Goal: Task Accomplishment & Management: Manage account settings

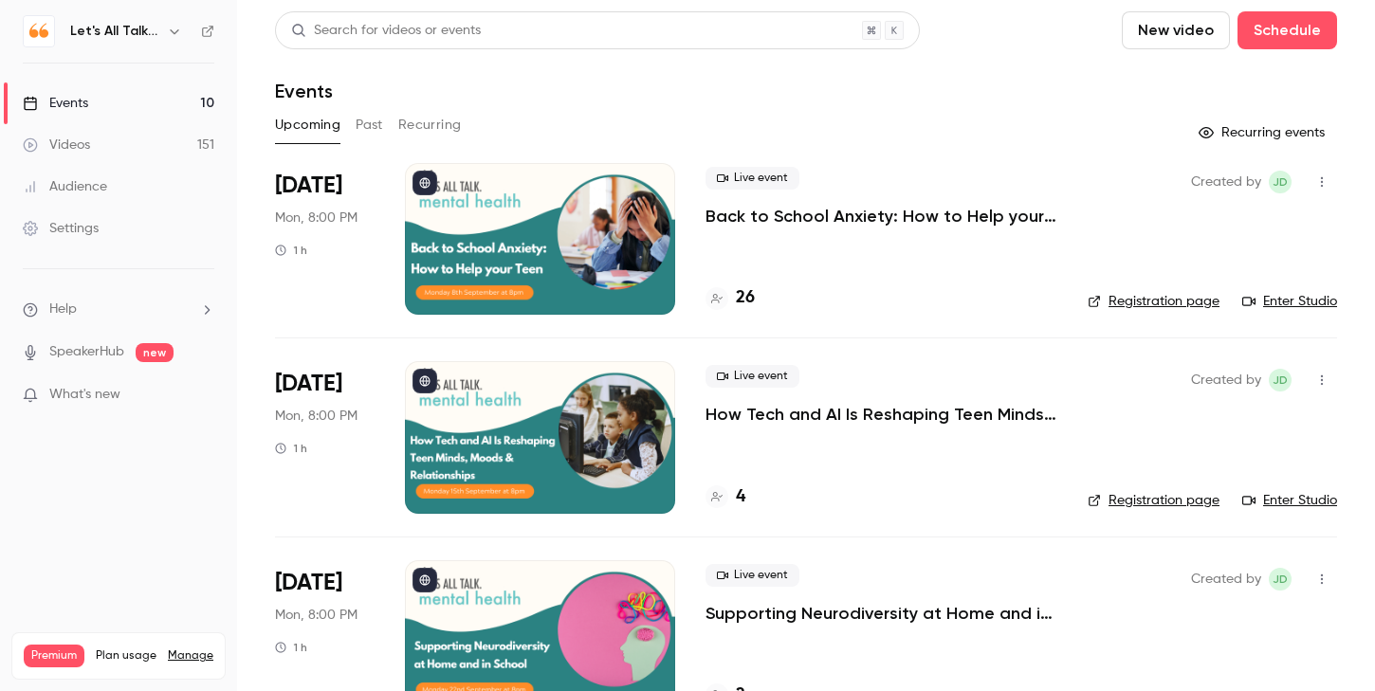
click at [180, 38] on icon "button" at bounding box center [174, 31] width 15 height 15
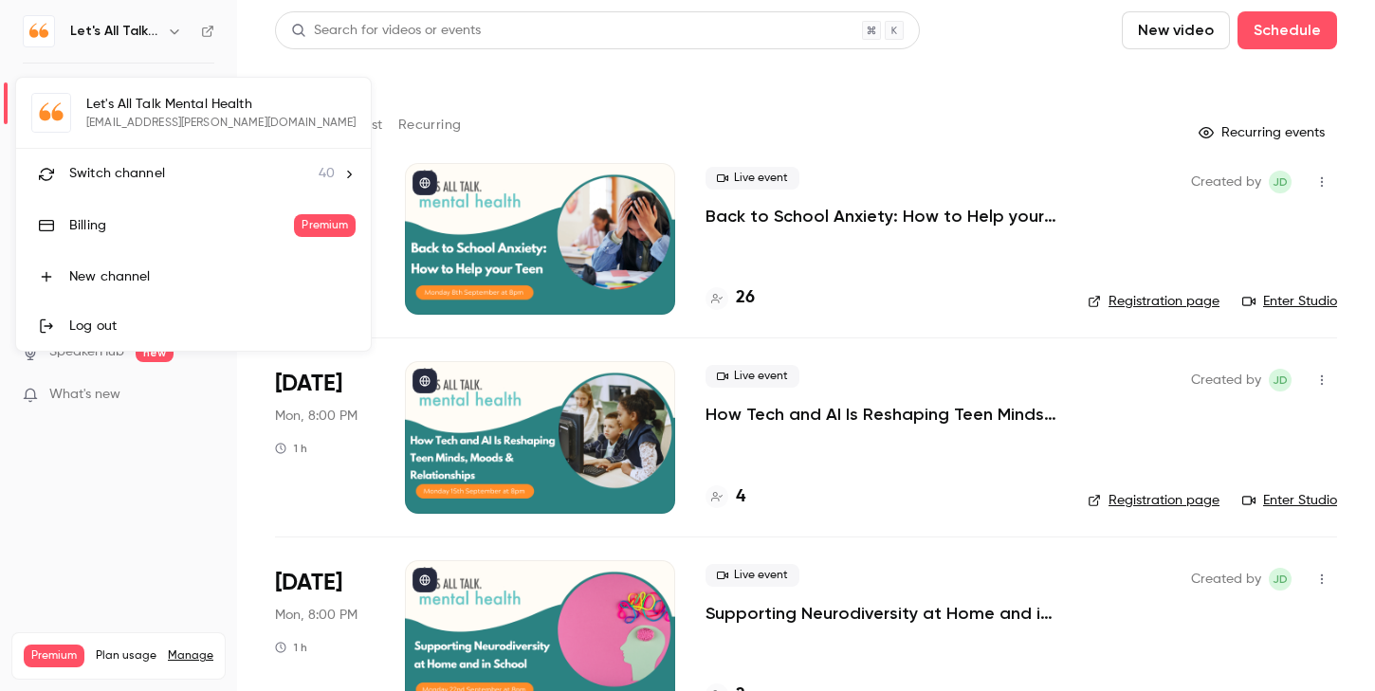
click at [146, 190] on li "Switch channel 40" at bounding box center [193, 174] width 355 height 50
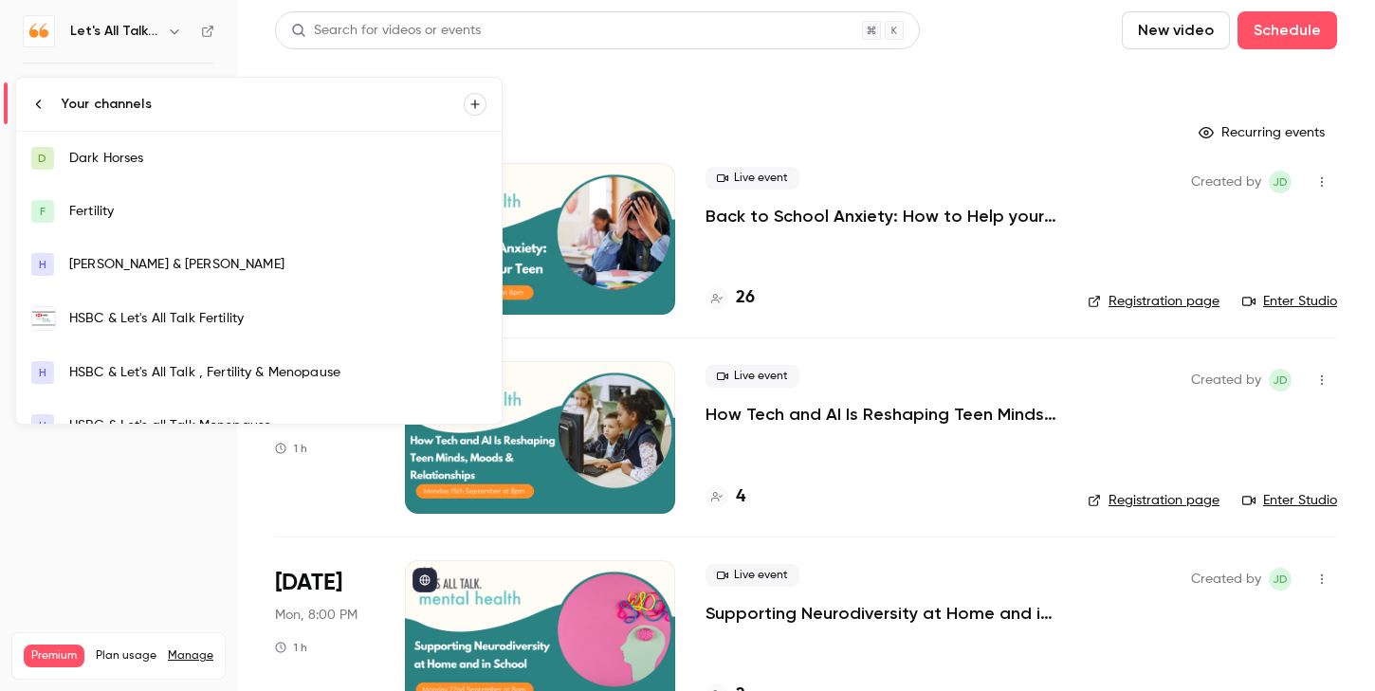
click at [134, 317] on div "HSBC & Let's All Talk Fertility" at bounding box center [277, 318] width 417 height 19
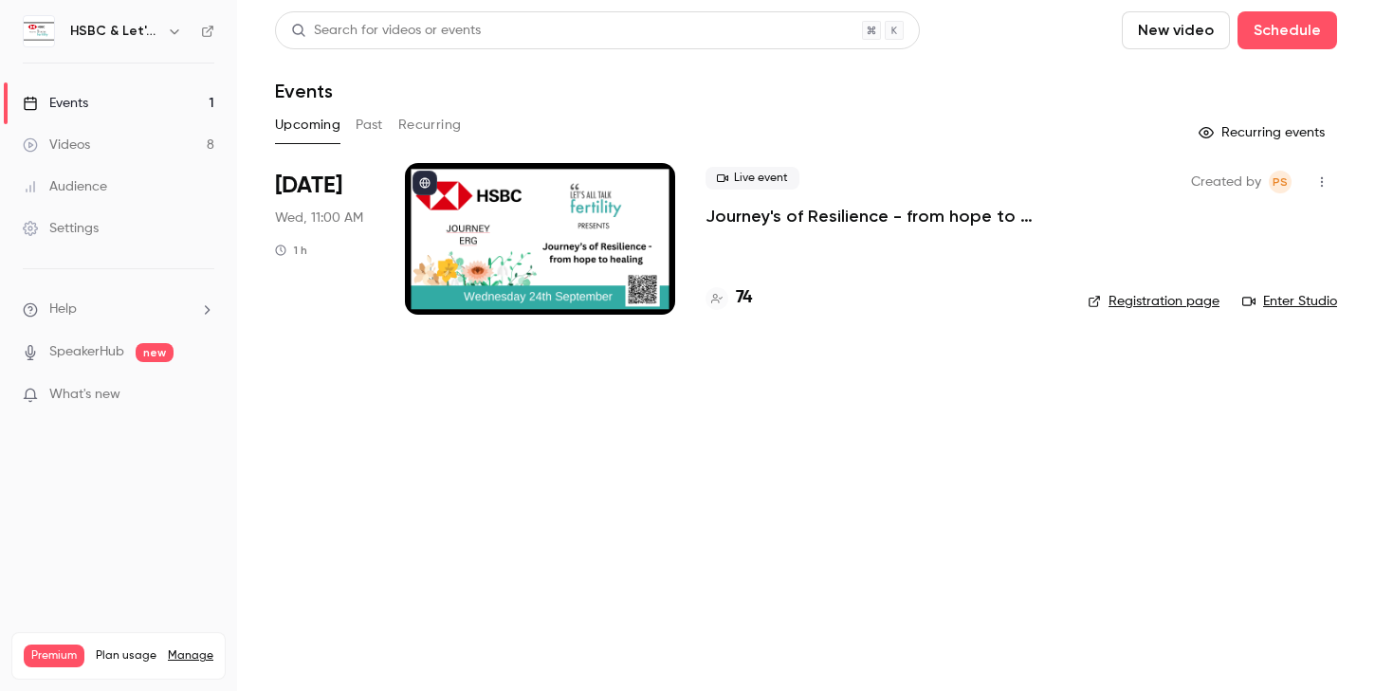
click at [369, 123] on button "Past" at bounding box center [369, 125] width 27 height 30
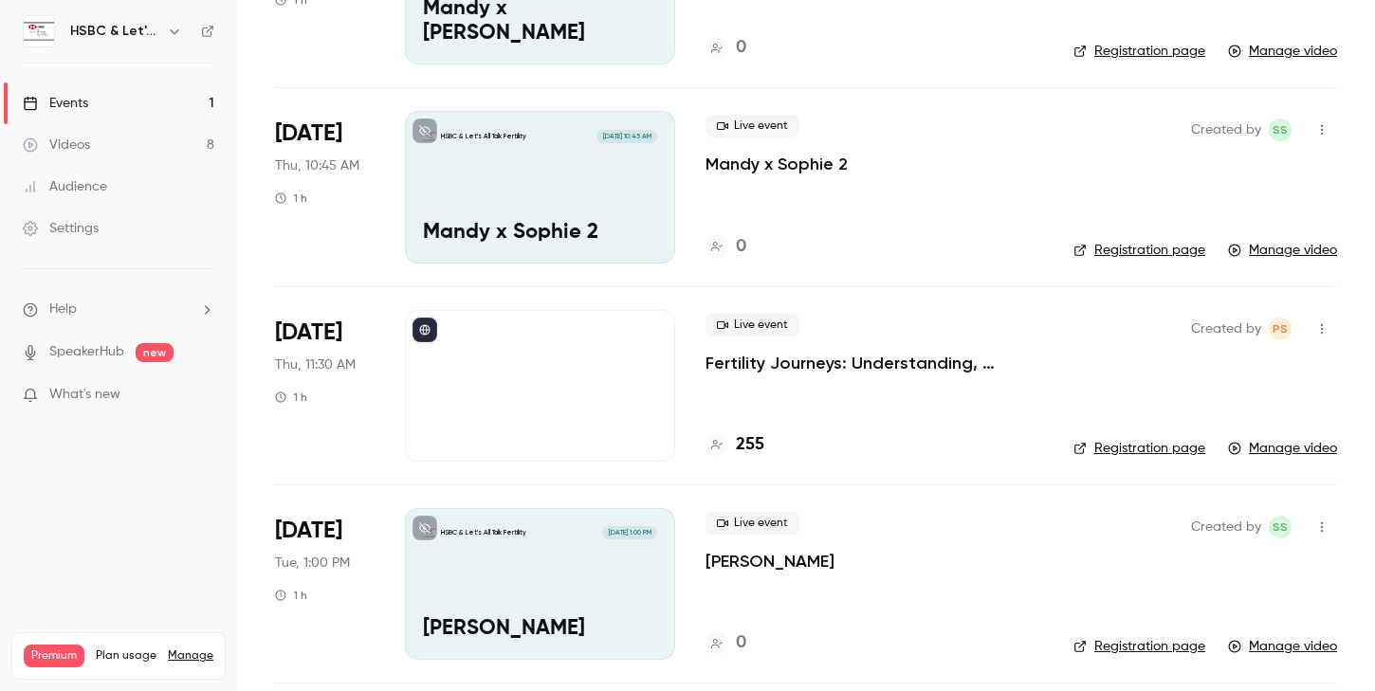
scroll to position [271, 0]
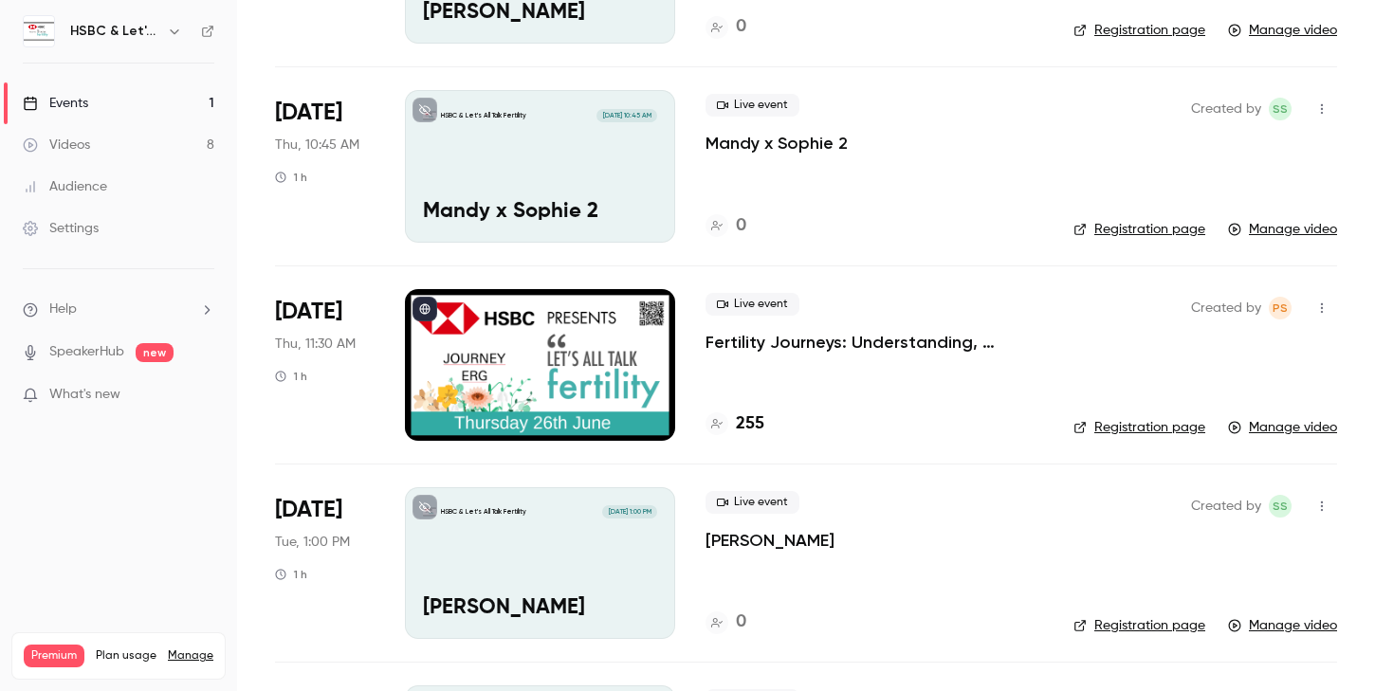
click at [746, 420] on h4 "255" at bounding box center [750, 424] width 28 height 26
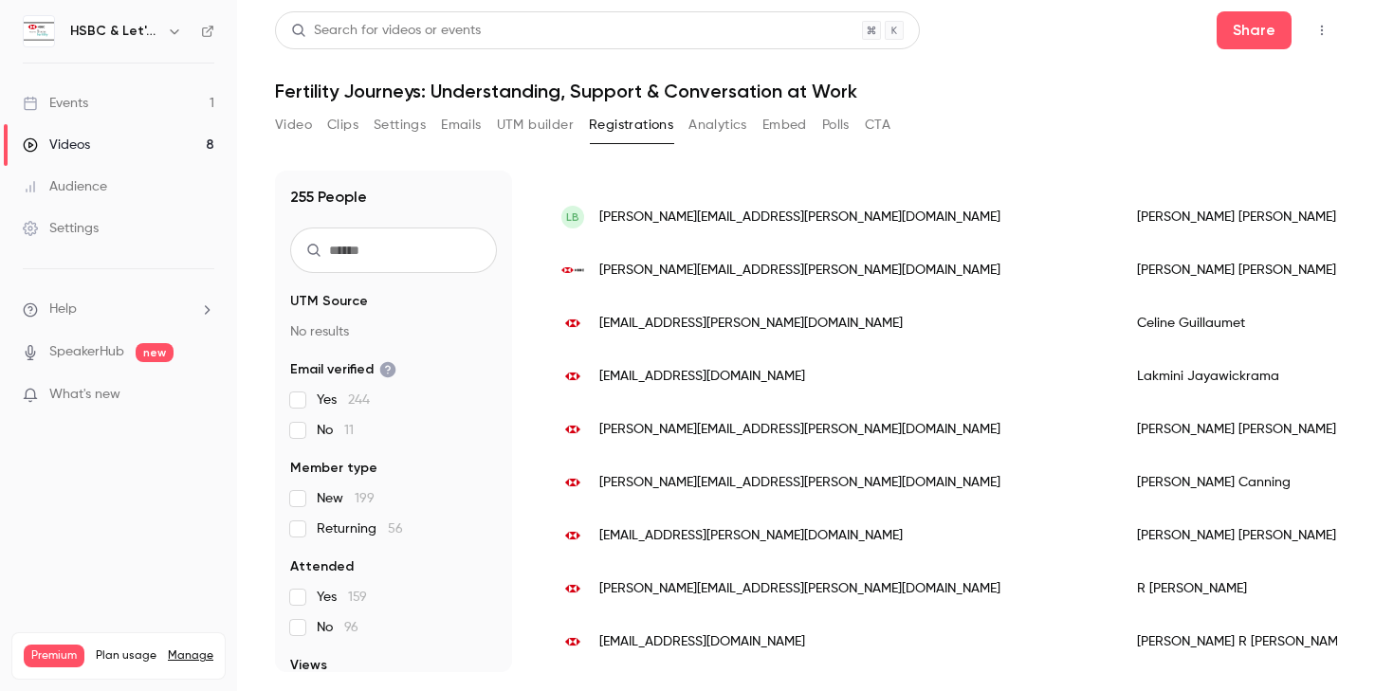
scroll to position [154, 0]
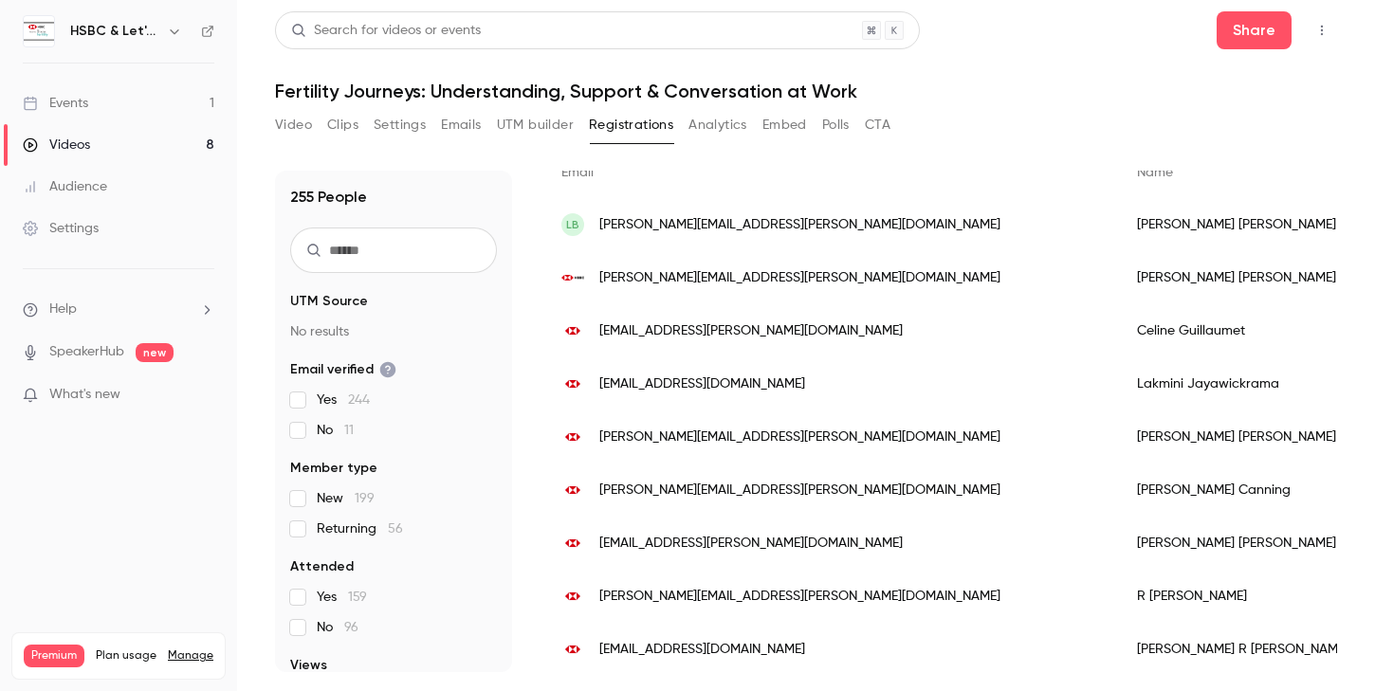
click at [462, 129] on button "Emails" at bounding box center [461, 125] width 40 height 30
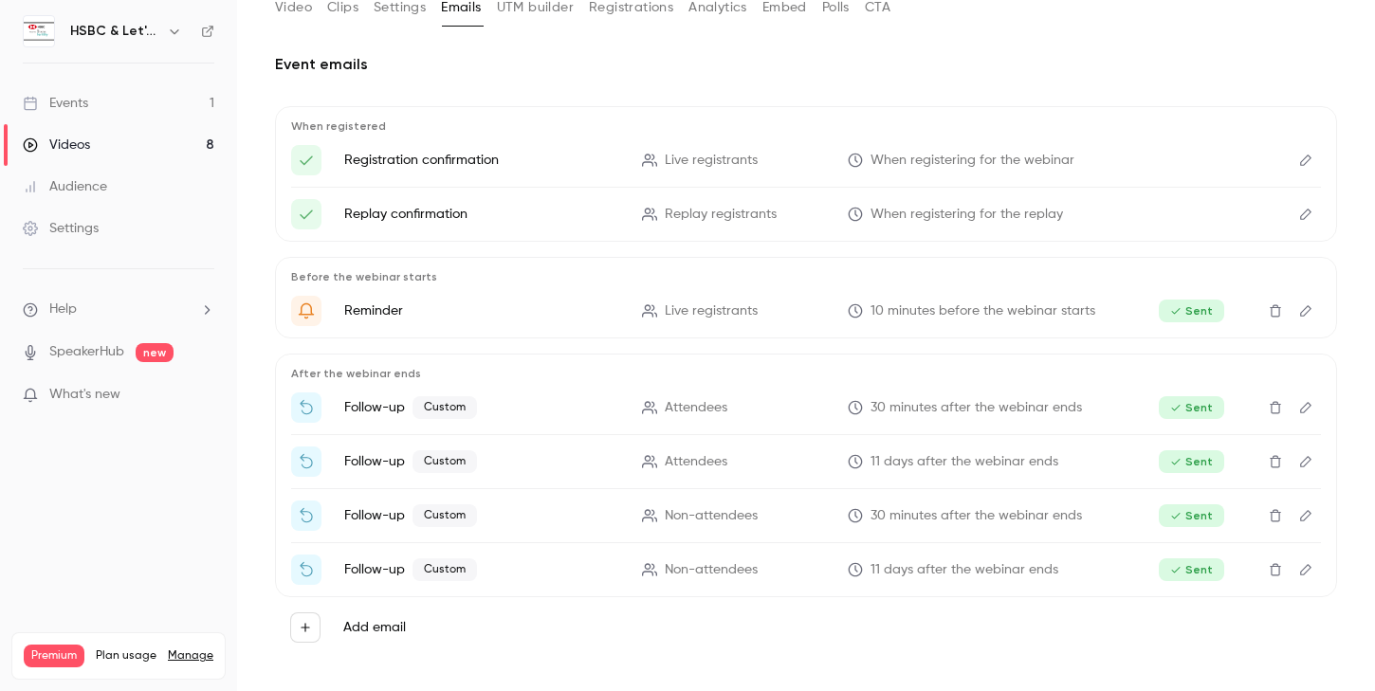
scroll to position [122, 0]
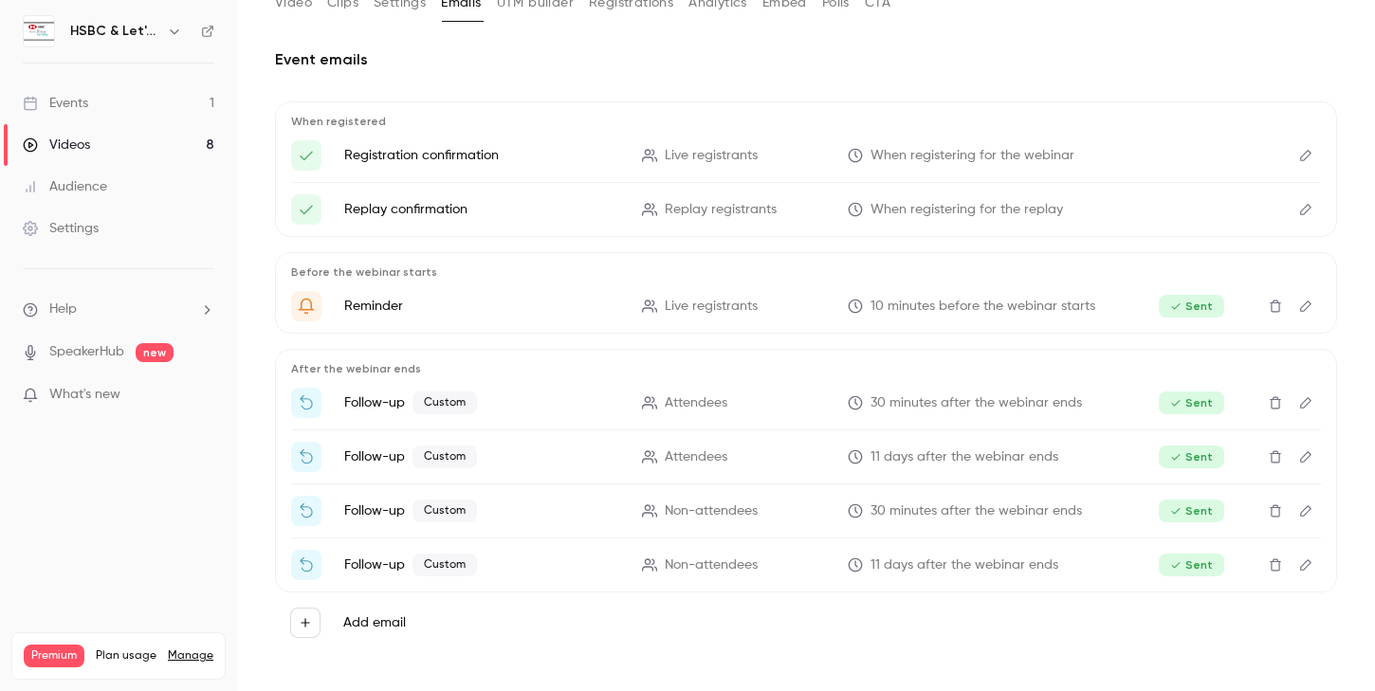
click at [346, 629] on label "Add email" at bounding box center [374, 622] width 63 height 19
click at [320, 629] on button "Add email" at bounding box center [305, 623] width 30 height 30
click at [439, 582] on p "To attendees" at bounding box center [446, 584] width 82 height 20
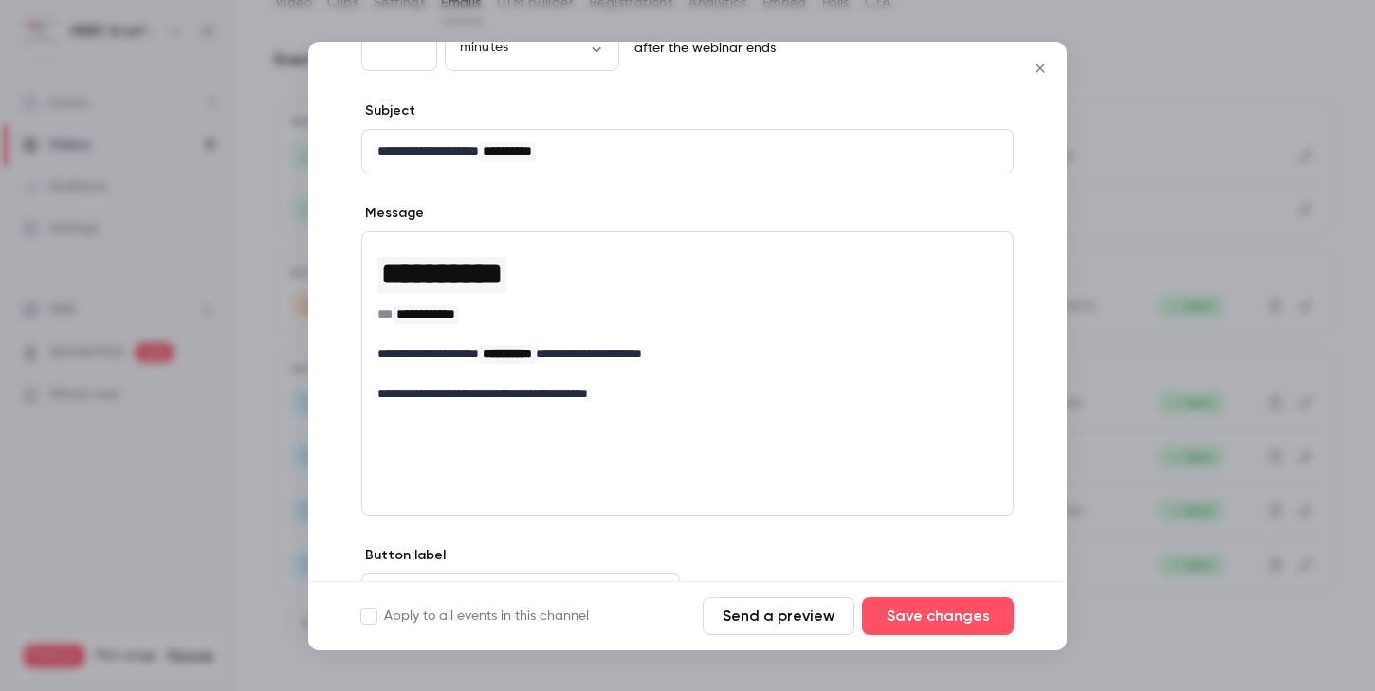
scroll to position [162, 0]
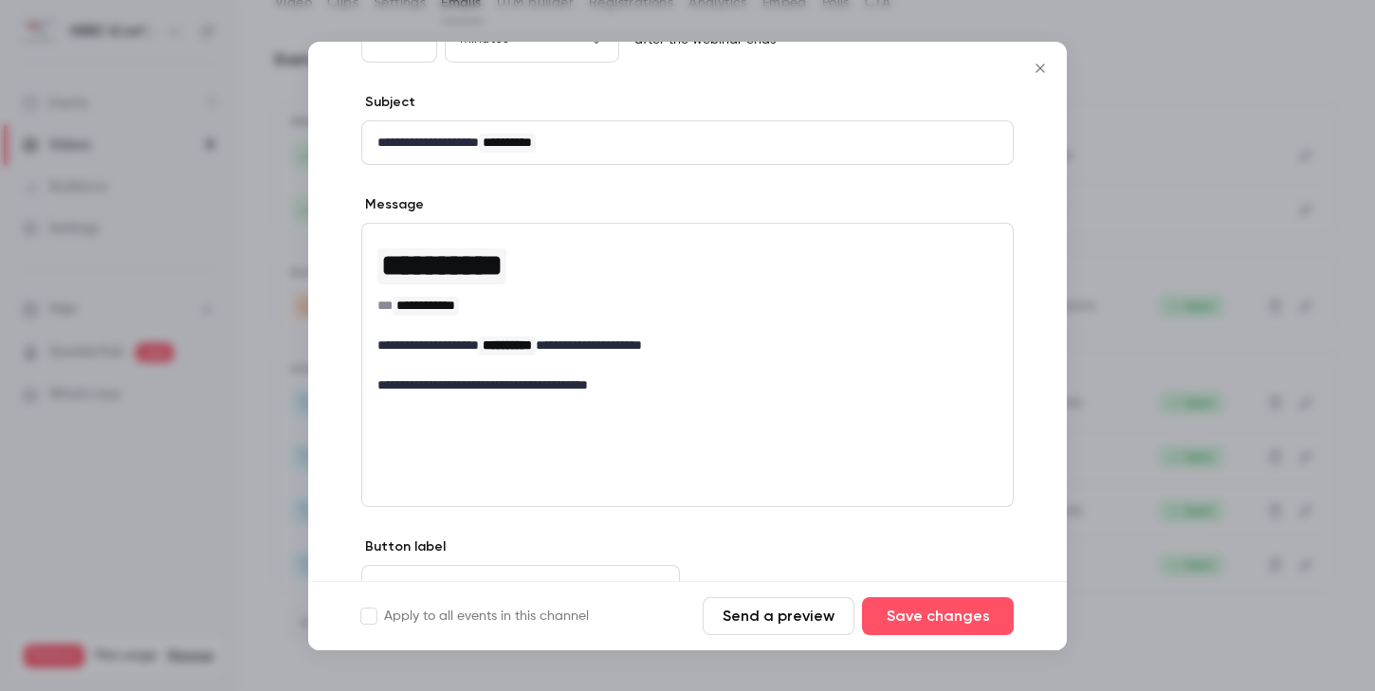
click at [1120, 163] on div at bounding box center [687, 345] width 1375 height 691
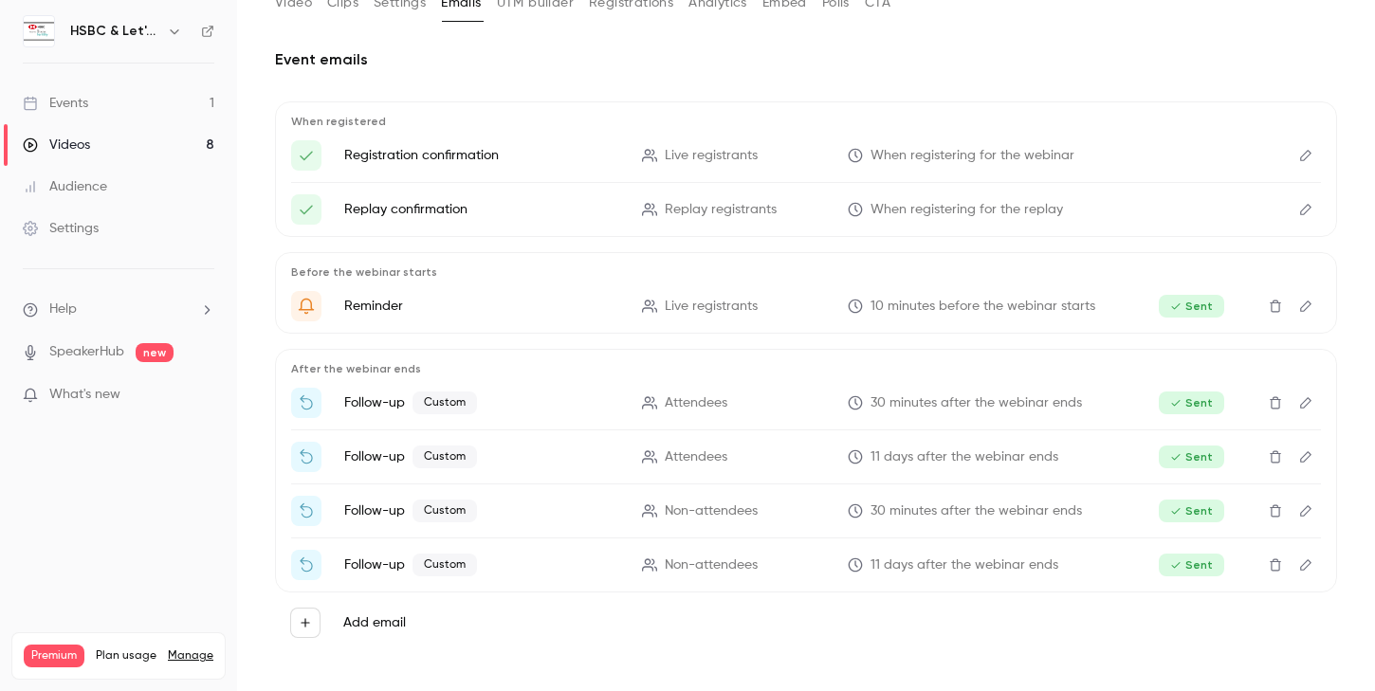
click at [373, 630] on label "Add email" at bounding box center [374, 622] width 63 height 19
click at [320, 630] on button "Add email" at bounding box center [305, 623] width 30 height 30
click at [429, 578] on p "To attendees" at bounding box center [446, 584] width 82 height 20
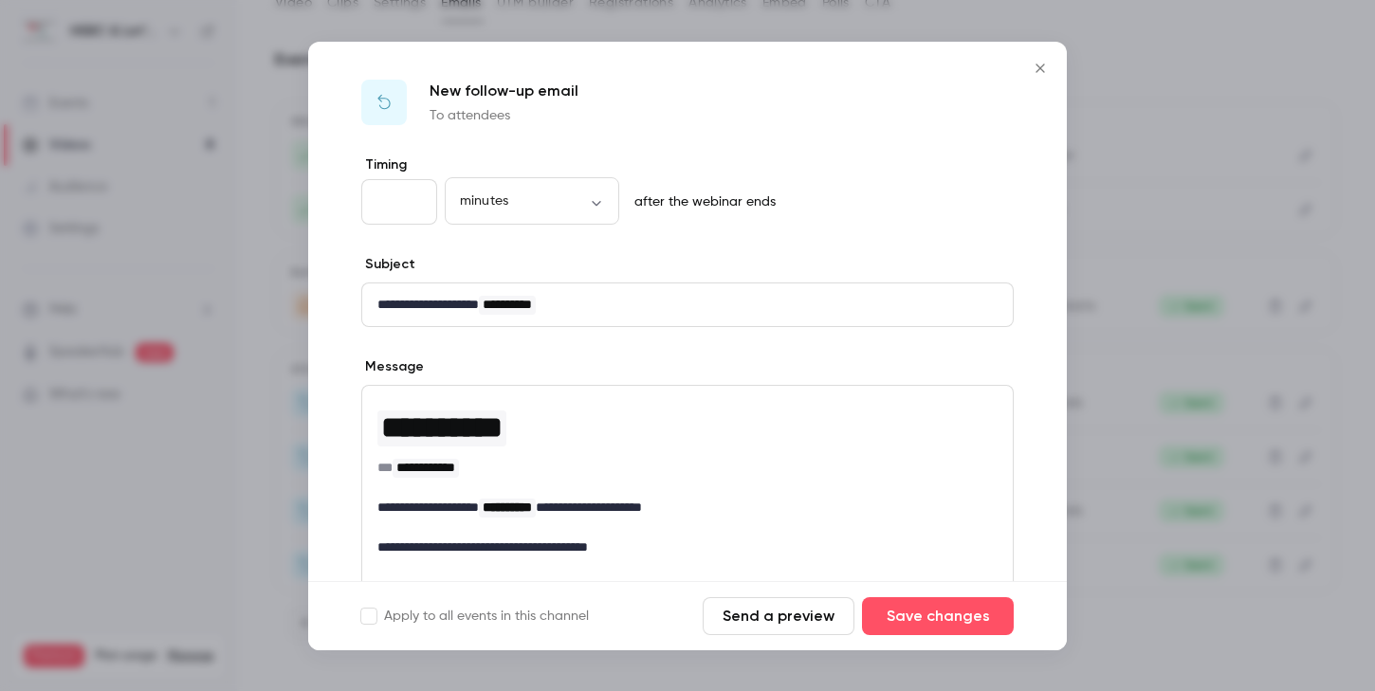
click at [410, 214] on input "**" at bounding box center [399, 202] width 76 height 46
type input "**"
click at [418, 204] on input "**" at bounding box center [399, 202] width 76 height 46
click at [593, 198] on body "HSBC & Let's All Talk Fertility Events 1 Videos 8 Audience Settings Help Speake…" at bounding box center [687, 345] width 1375 height 691
click at [523, 366] on li "days" at bounding box center [532, 362] width 174 height 49
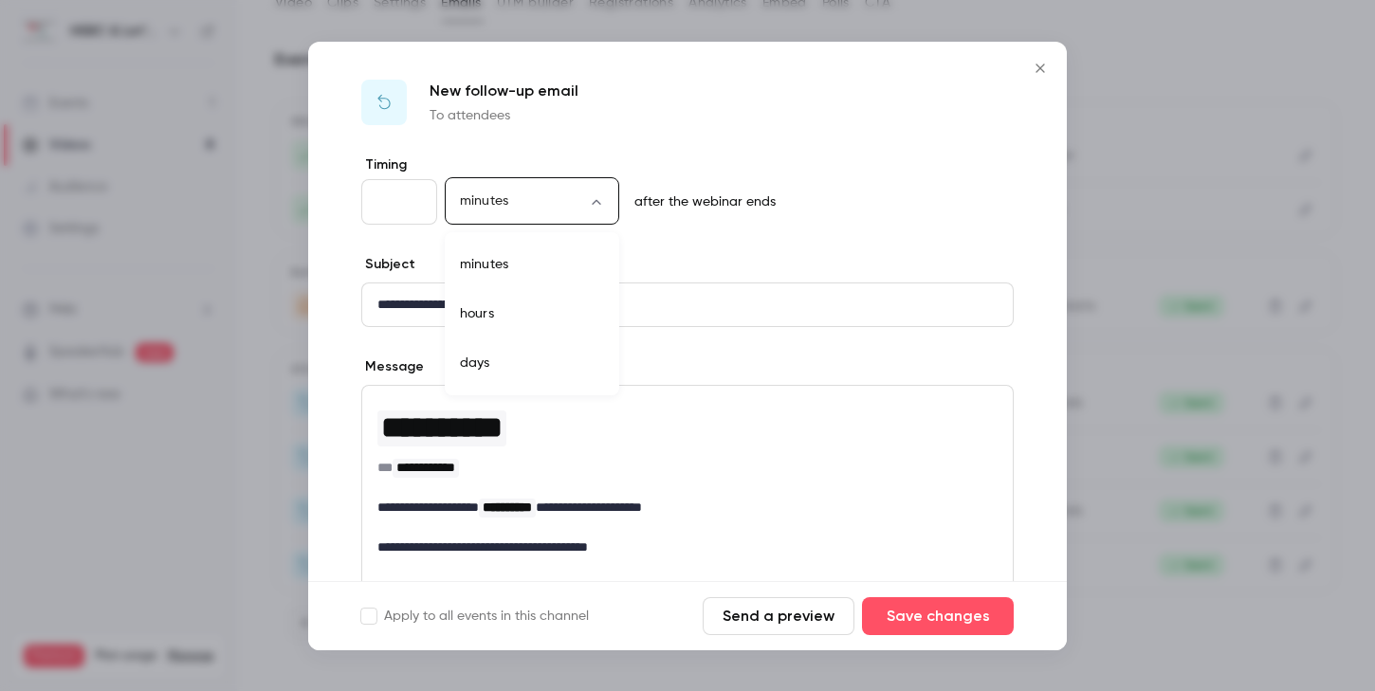
type input "****"
click at [406, 203] on input "**" at bounding box center [399, 202] width 76 height 46
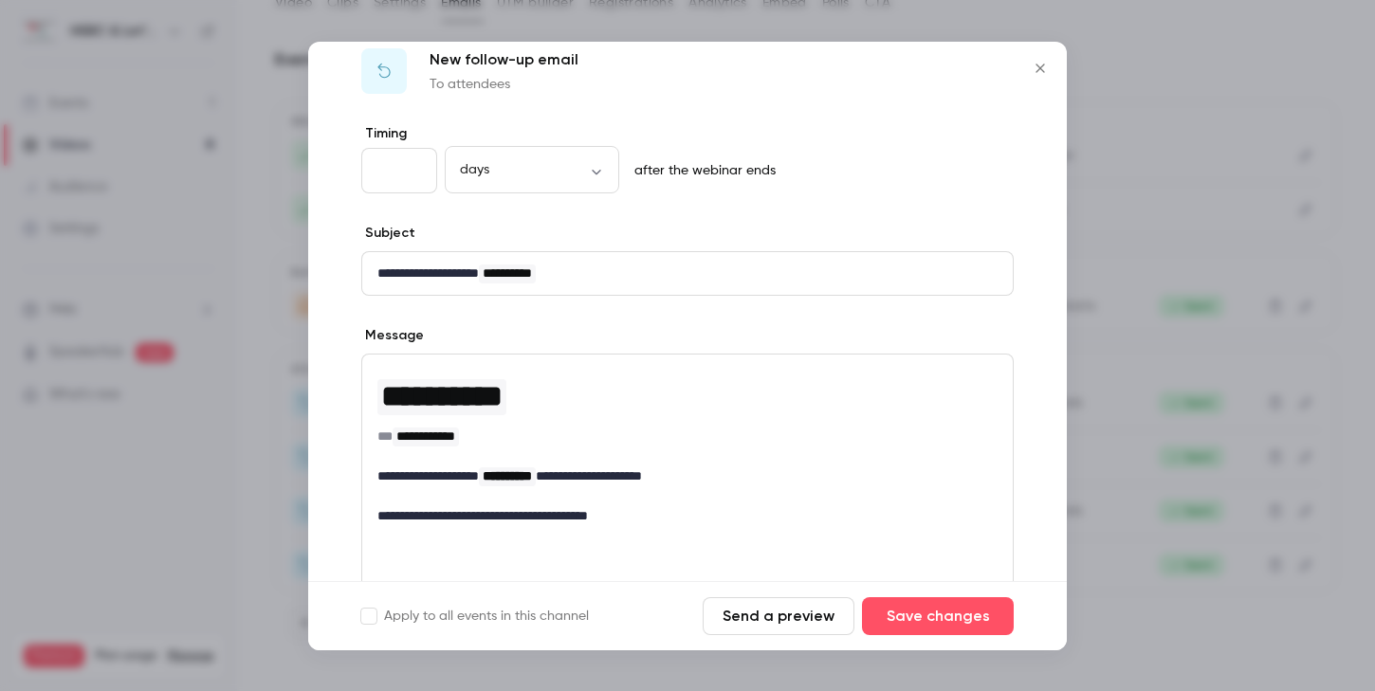
scroll to position [0, 0]
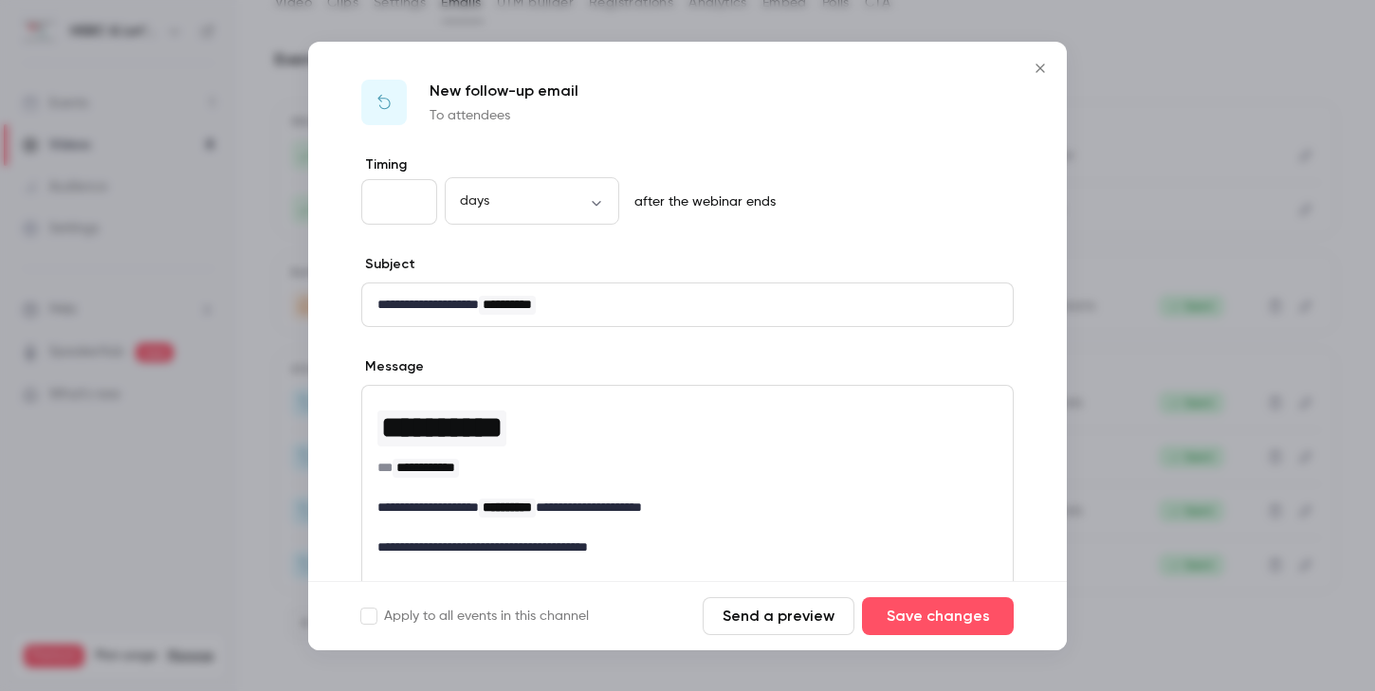
click at [411, 196] on input "**" at bounding box center [399, 202] width 76 height 46
type input "**"
click at [412, 208] on input "**" at bounding box center [399, 202] width 76 height 46
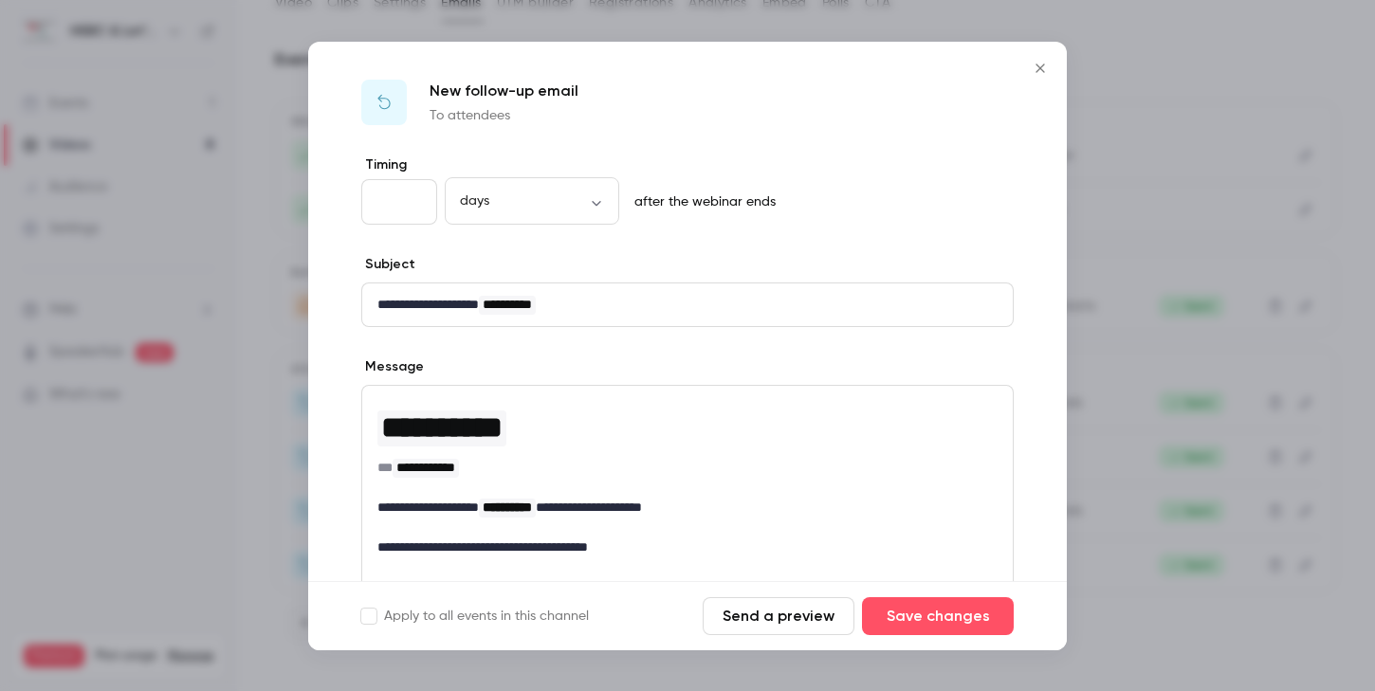
click at [1037, 69] on icon "Close" at bounding box center [1039, 68] width 9 height 9
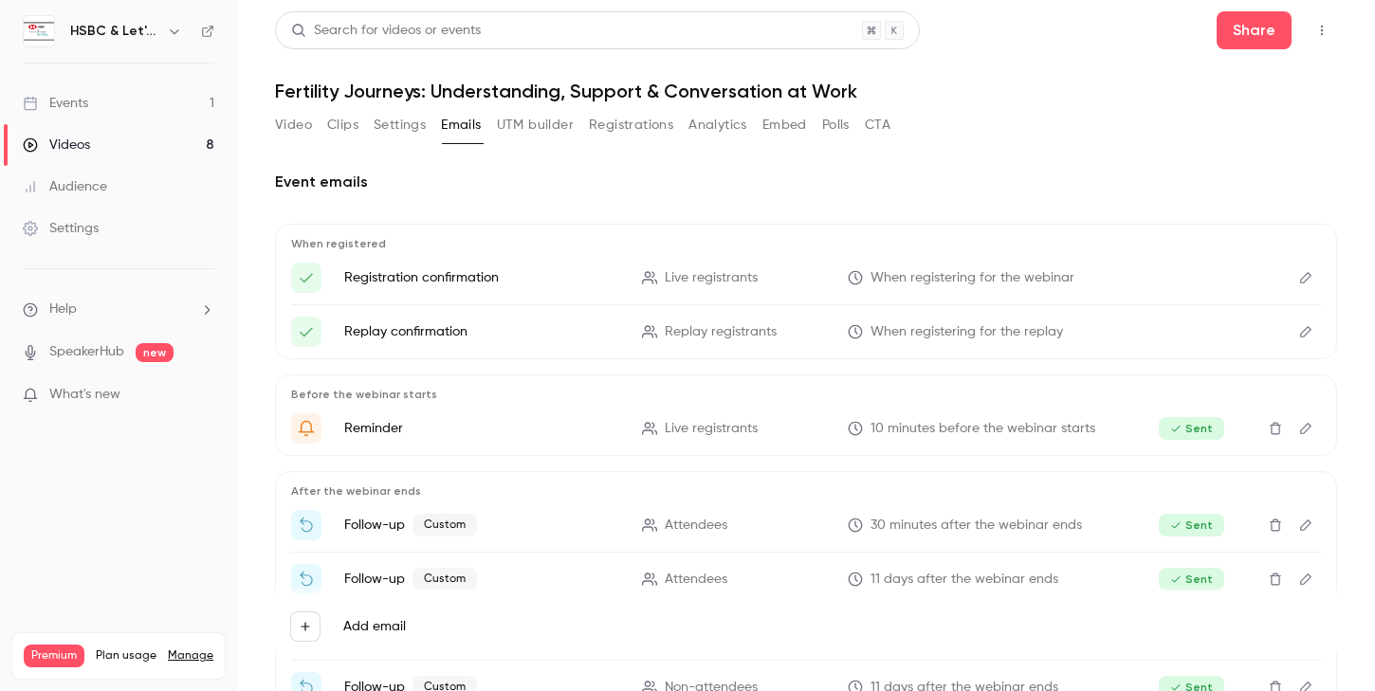
click at [447, 118] on button "Emails" at bounding box center [461, 125] width 40 height 30
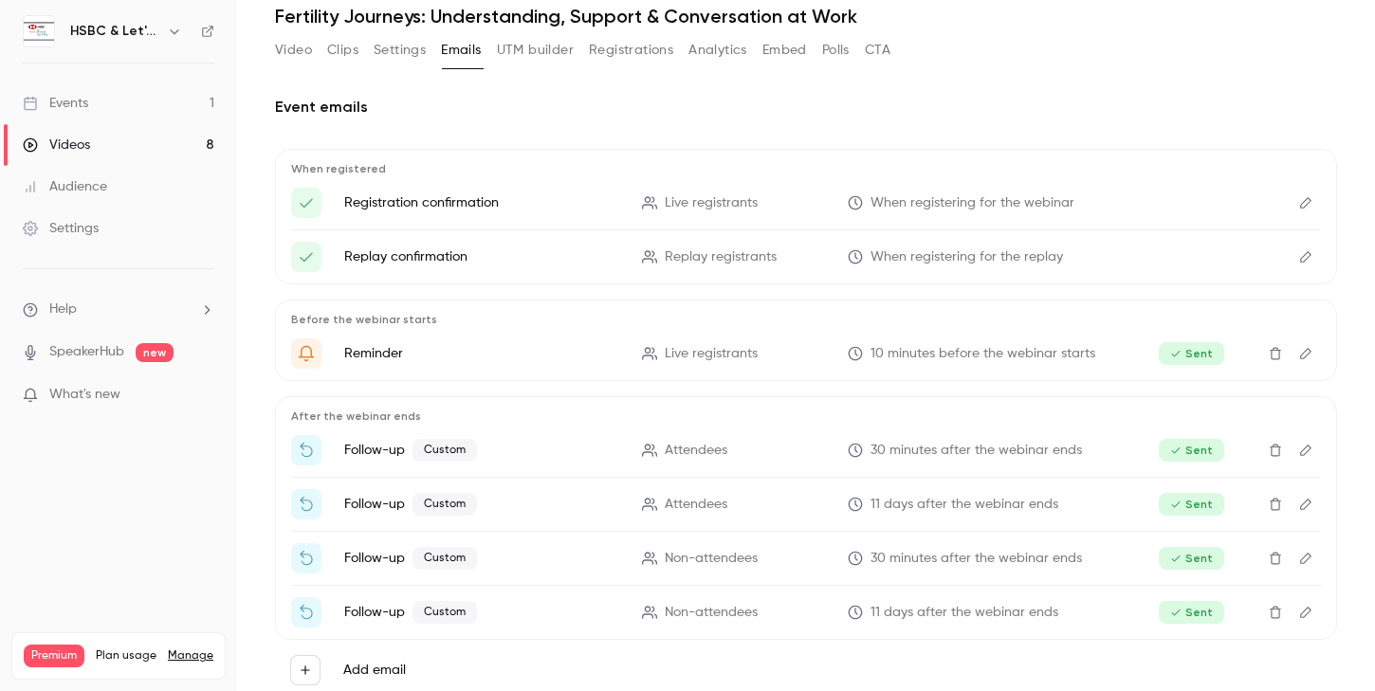
scroll to position [122, 0]
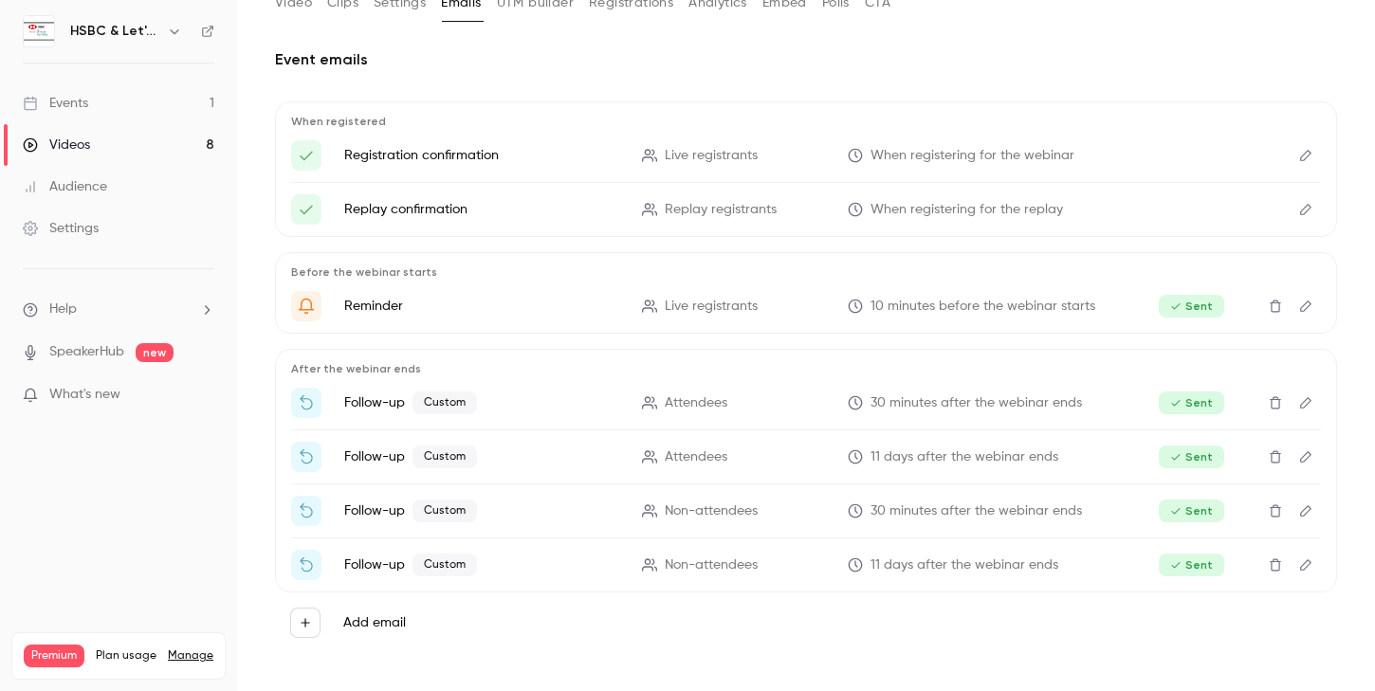
click at [383, 618] on label "Add email" at bounding box center [374, 622] width 63 height 19
click at [320, 618] on button "Add email" at bounding box center [305, 623] width 30 height 30
click at [451, 594] on li "Follow-up To attendees" at bounding box center [446, 573] width 205 height 73
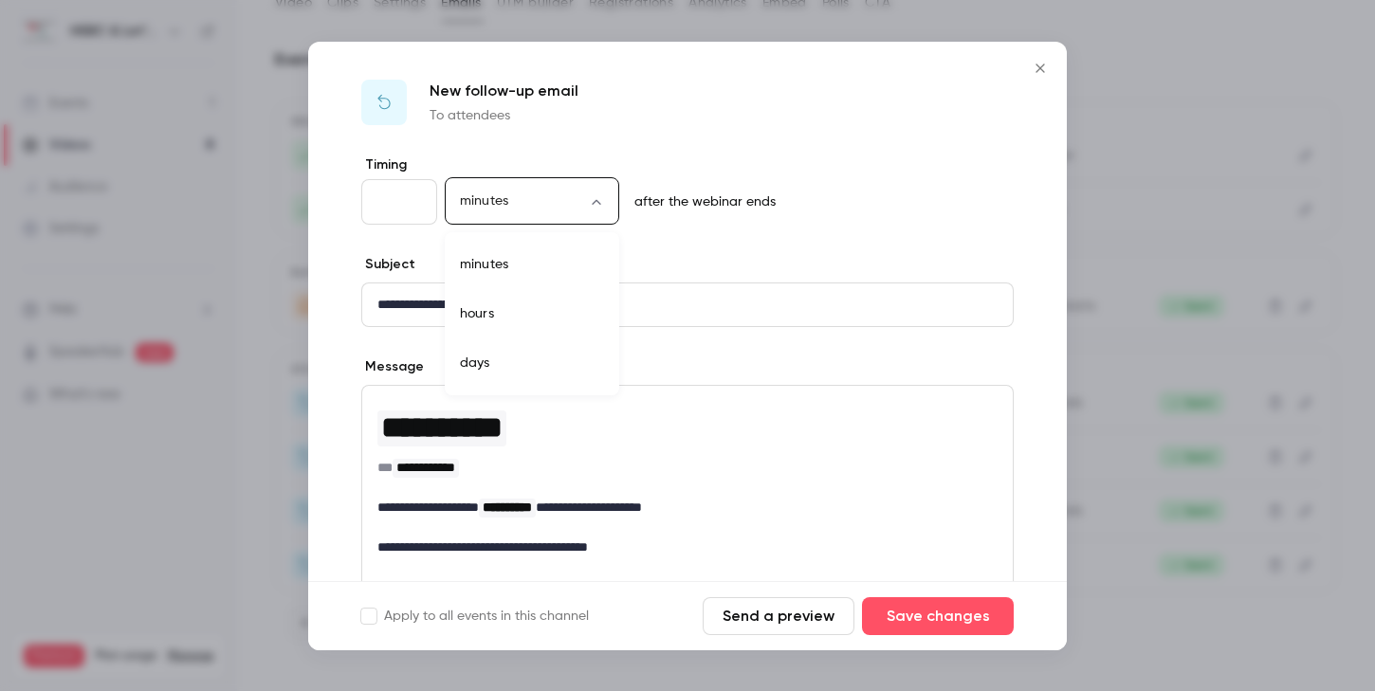
click at [459, 202] on body "HSBC & Let's All Talk Fertility Events 1 Videos 8 Audience Settings Help Speake…" at bounding box center [687, 345] width 1375 height 691
click at [476, 360] on li "days" at bounding box center [532, 362] width 174 height 49
type input "****"
click at [1039, 69] on icon "Close" at bounding box center [1040, 68] width 23 height 15
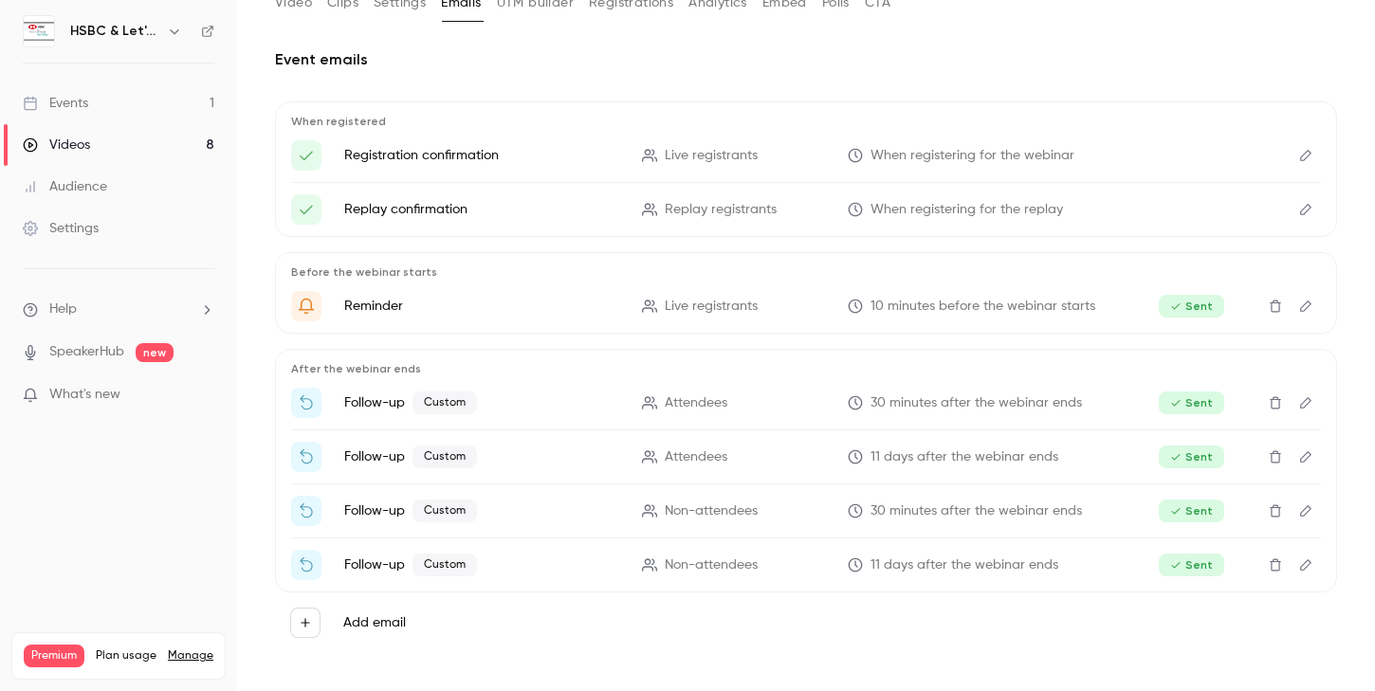
click at [101, 191] on div "Audience" at bounding box center [65, 186] width 84 height 19
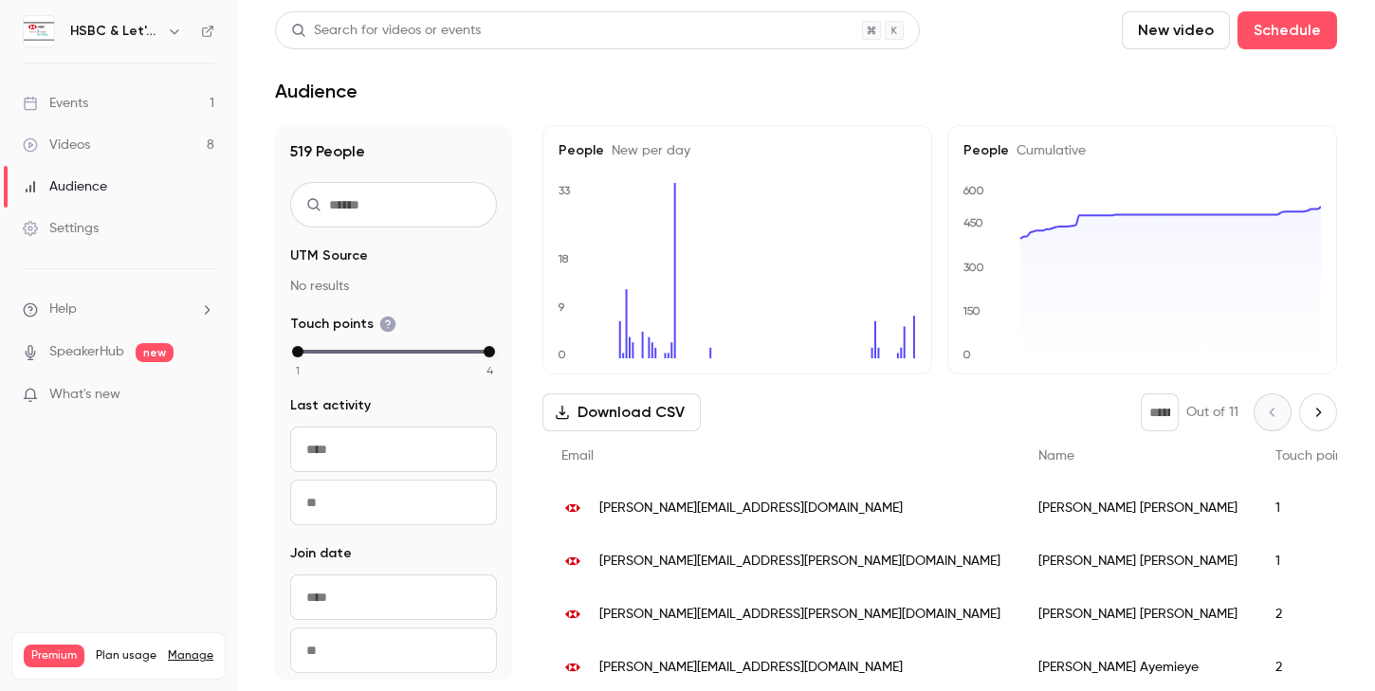
click at [631, 413] on button "Download CSV" at bounding box center [621, 412] width 158 height 38
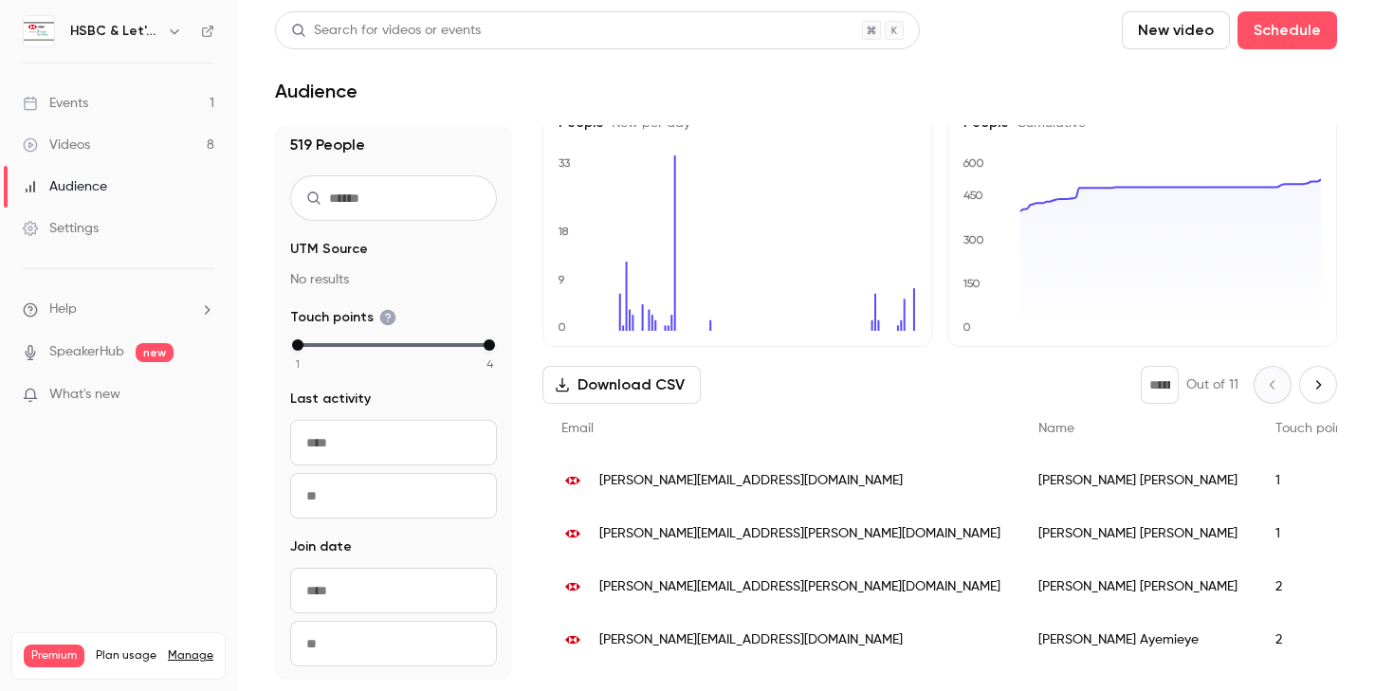
scroll to position [29, 0]
click at [97, 119] on link "Events 1" at bounding box center [118, 103] width 237 height 42
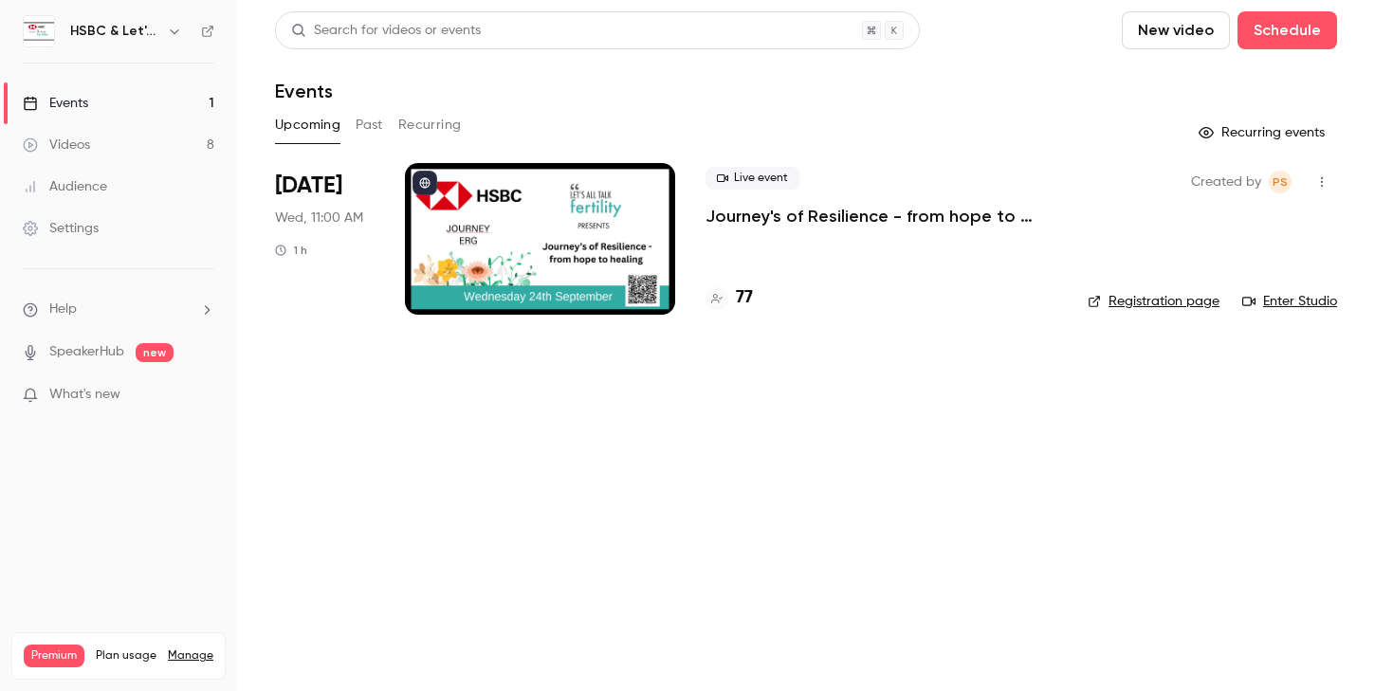
click at [371, 127] on button "Past" at bounding box center [369, 125] width 27 height 30
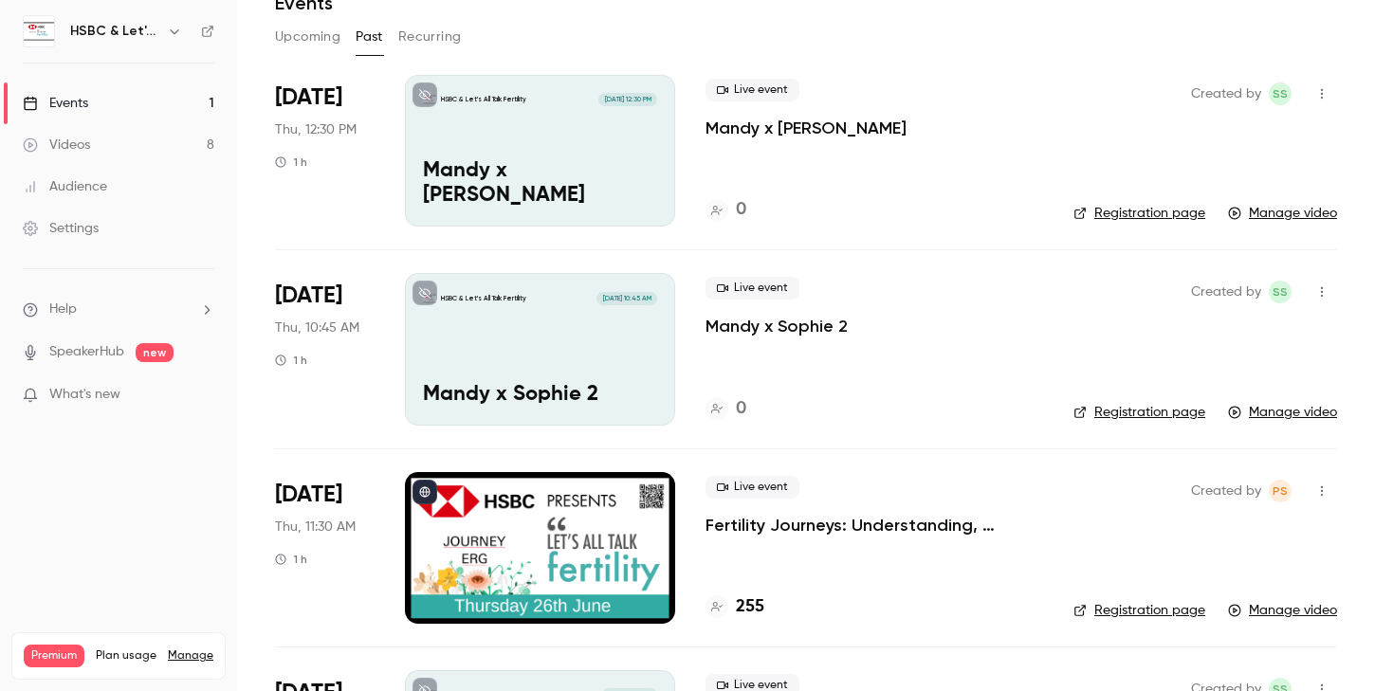
scroll to position [100, 0]
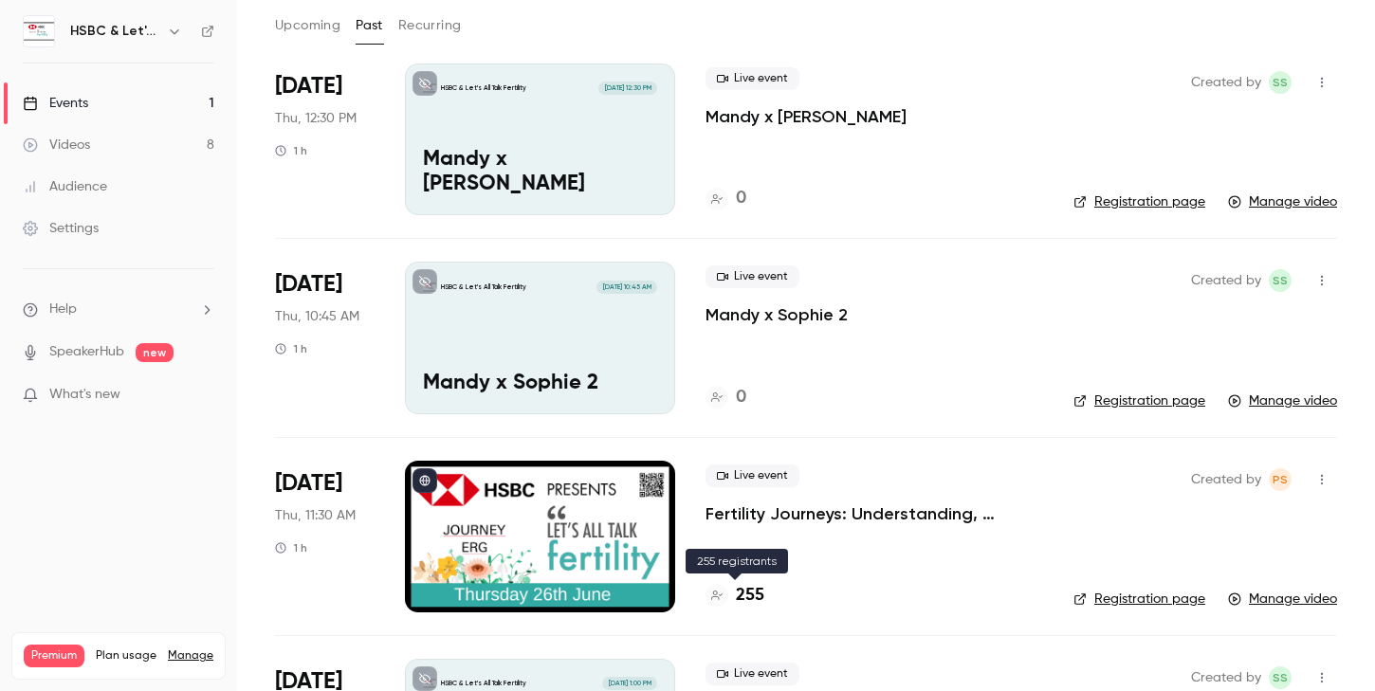
click at [748, 598] on h4 "255" at bounding box center [750, 596] width 28 height 26
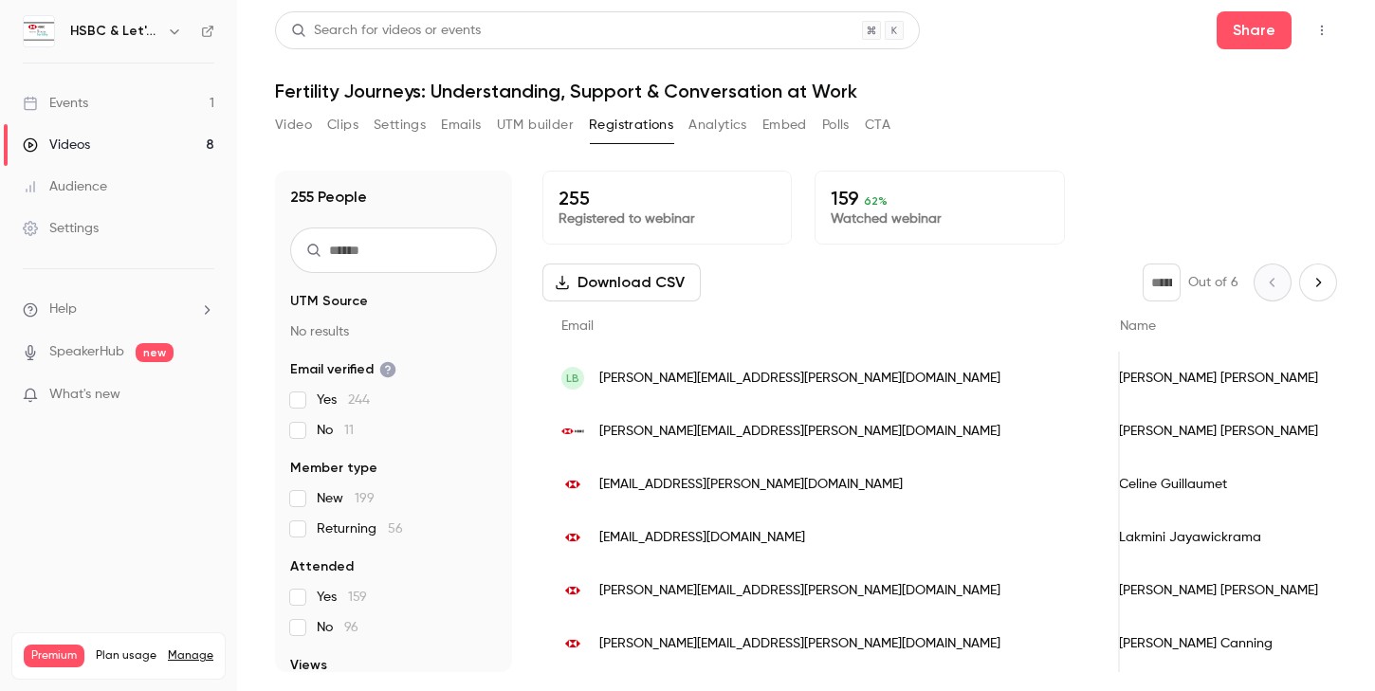
click at [457, 129] on button "Emails" at bounding box center [461, 125] width 40 height 30
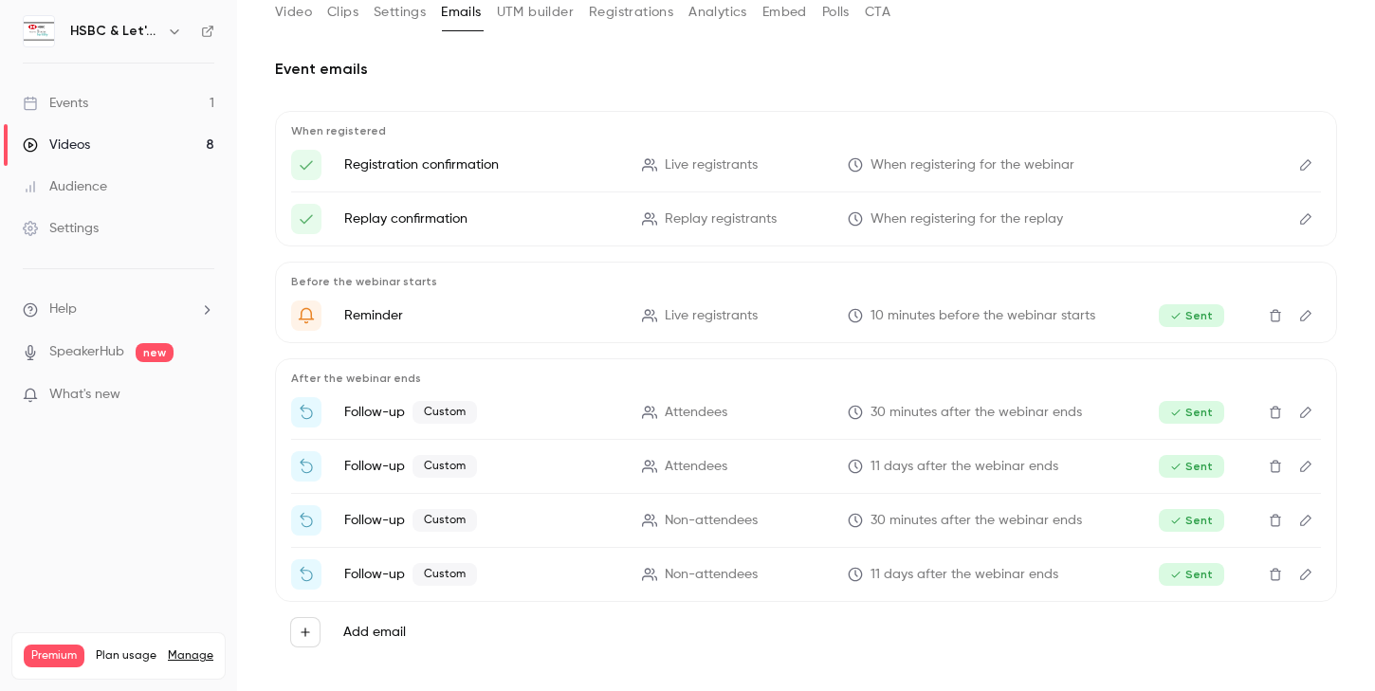
scroll to position [122, 0]
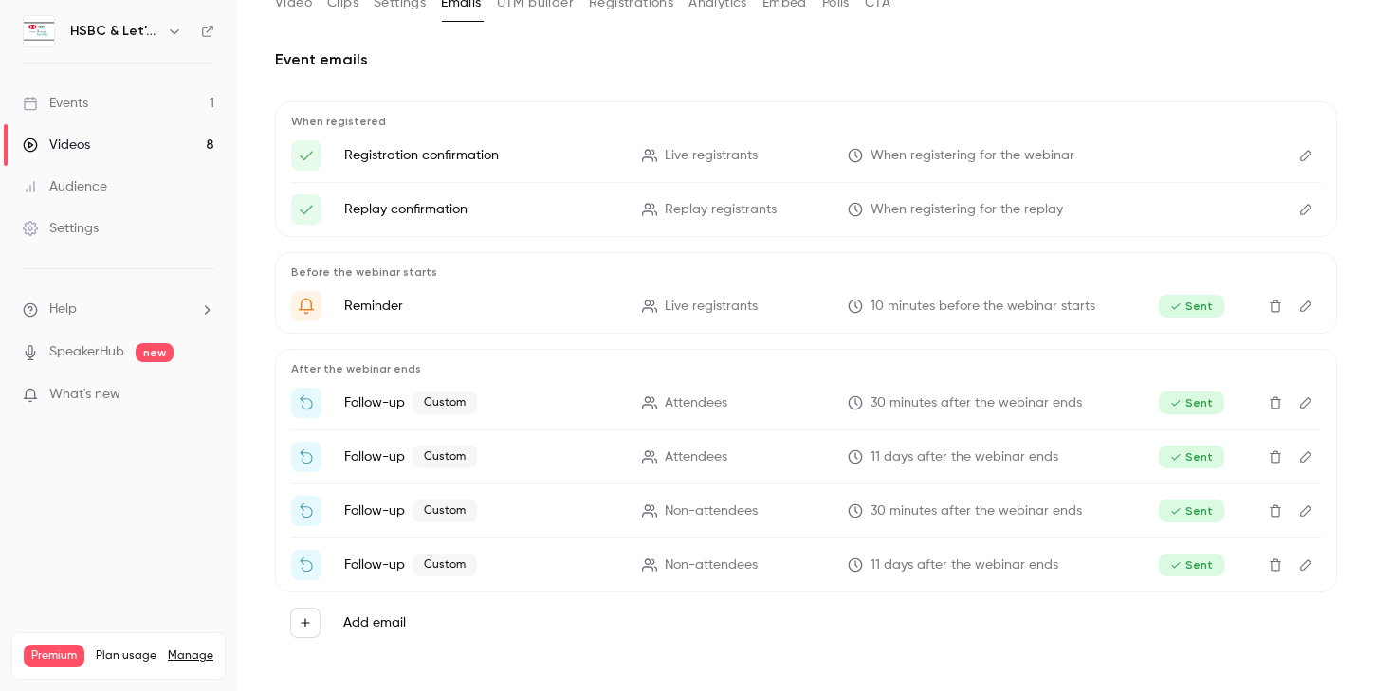
click at [378, 624] on label "Add email" at bounding box center [374, 622] width 63 height 19
click at [320, 624] on button "Add email" at bounding box center [305, 623] width 30 height 30
click at [437, 575] on p "To attendees" at bounding box center [446, 584] width 82 height 20
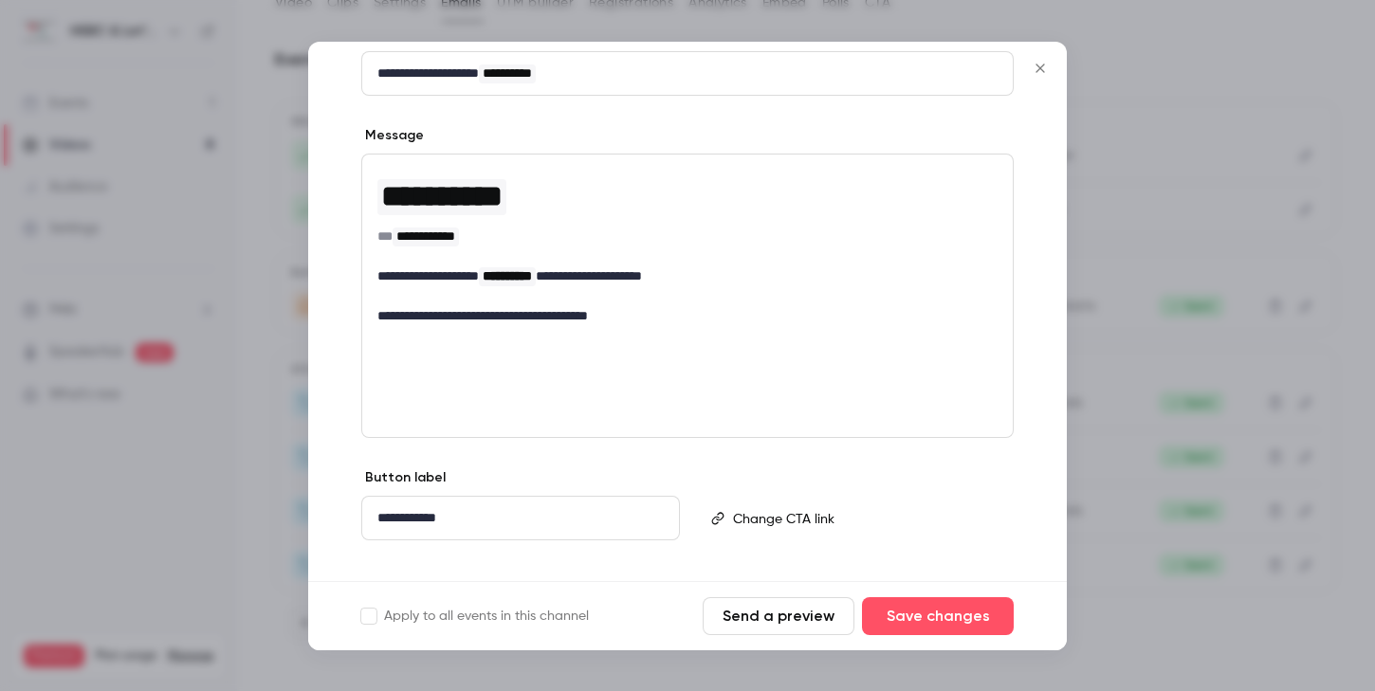
scroll to position [259, 0]
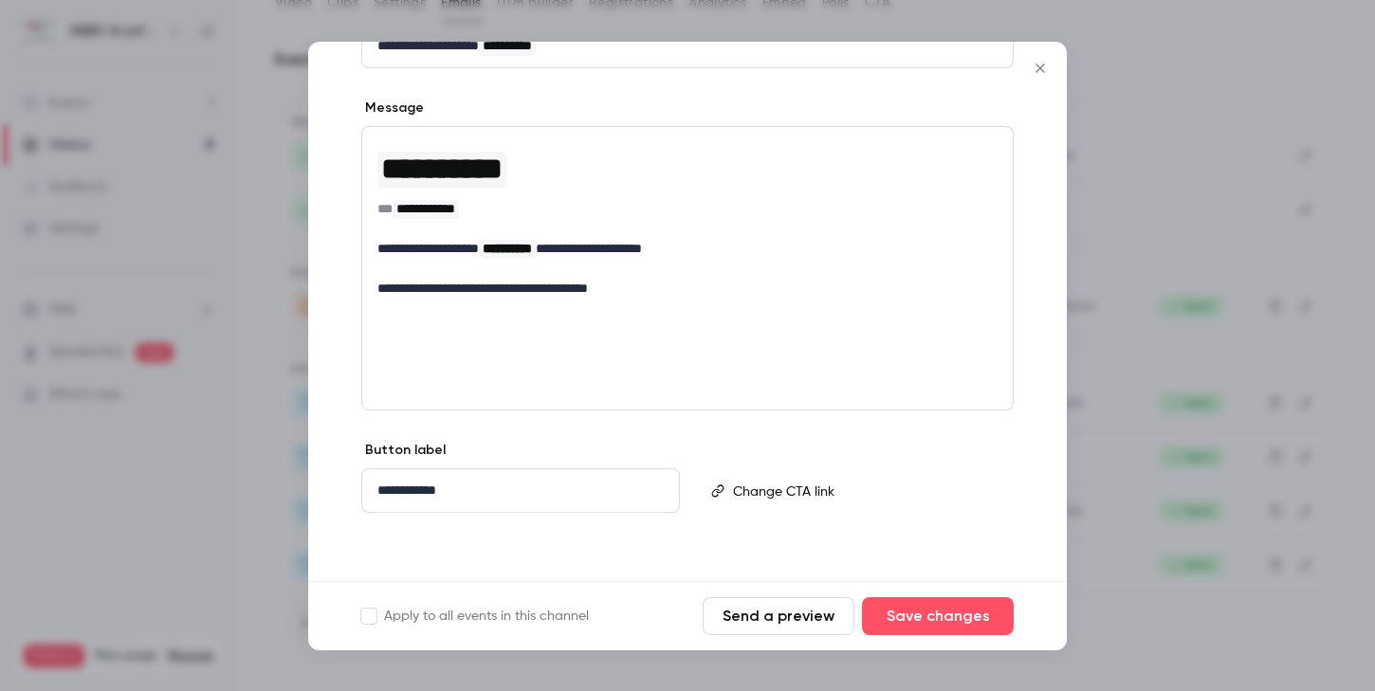
click at [1041, 73] on icon "Close" at bounding box center [1040, 68] width 23 height 15
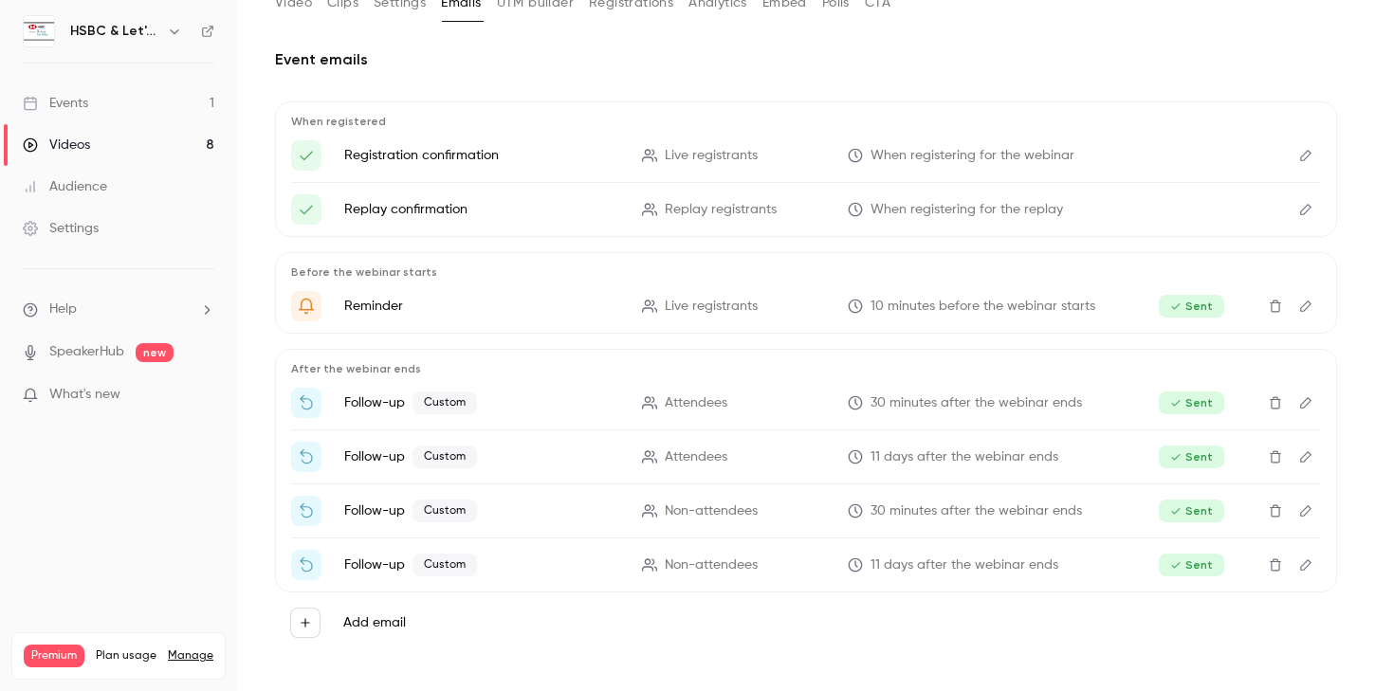
click at [1304, 569] on icon "Edit" at bounding box center [1305, 564] width 15 height 13
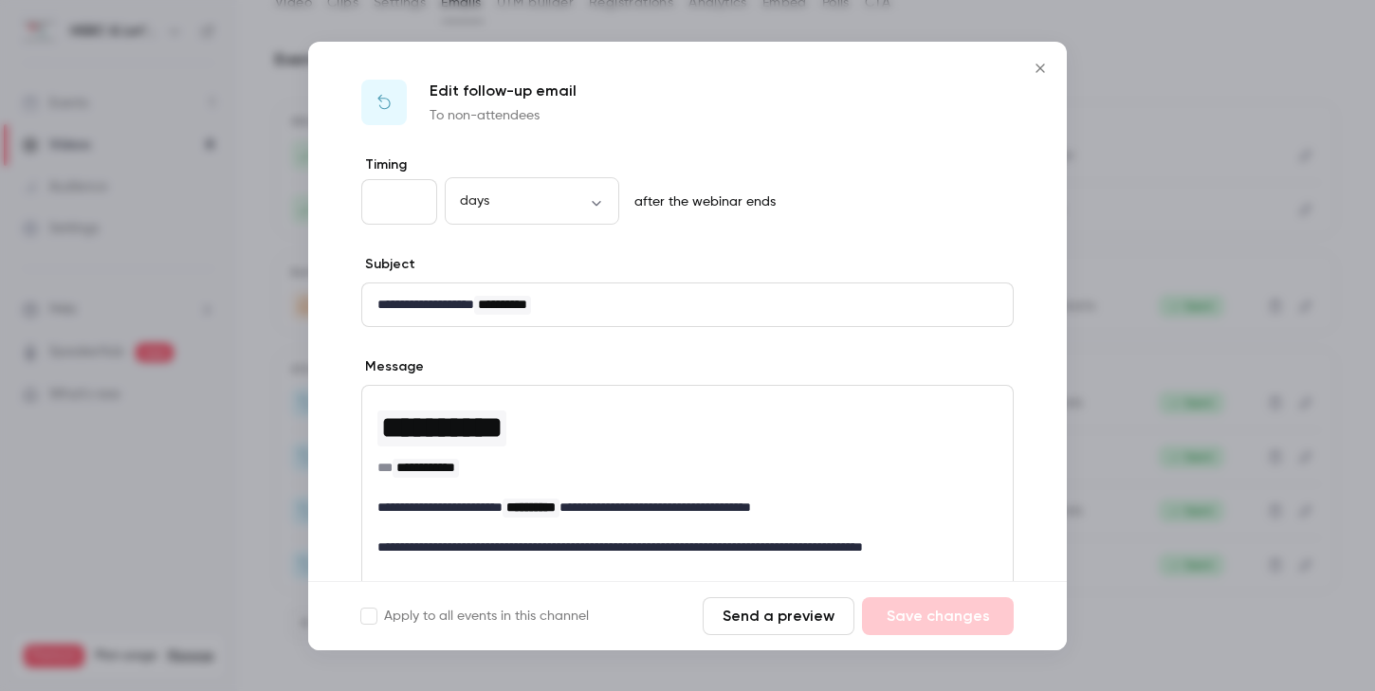
click at [392, 199] on input "**" at bounding box center [399, 202] width 76 height 46
click at [573, 201] on body "HSBC & Let's All Talk Fertility Events 1 Videos 8 Audience Settings Help Speake…" at bounding box center [687, 345] width 1375 height 691
click at [696, 195] on div at bounding box center [687, 345] width 1375 height 691
click at [1044, 63] on icon "Close" at bounding box center [1040, 68] width 23 height 15
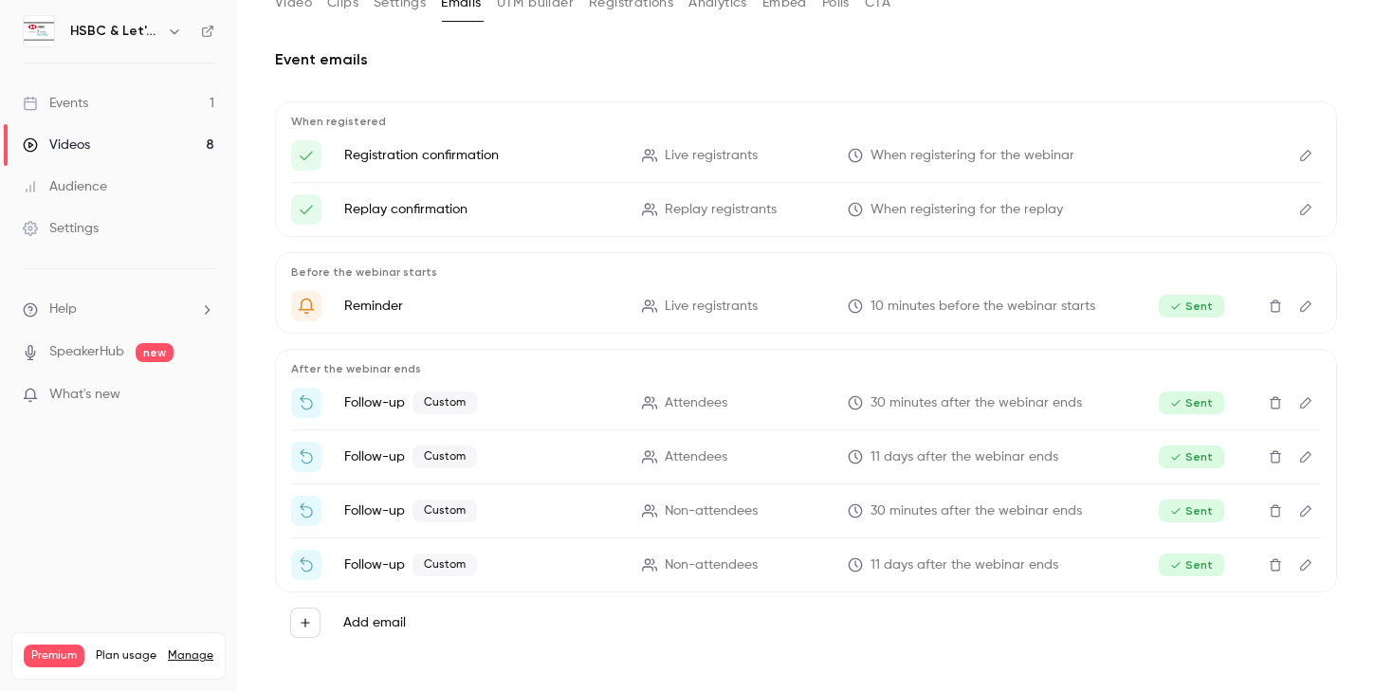
click at [293, 655] on div "Event emails When registered Registration confirmation Live registrants When re…" at bounding box center [806, 359] width 1062 height 666
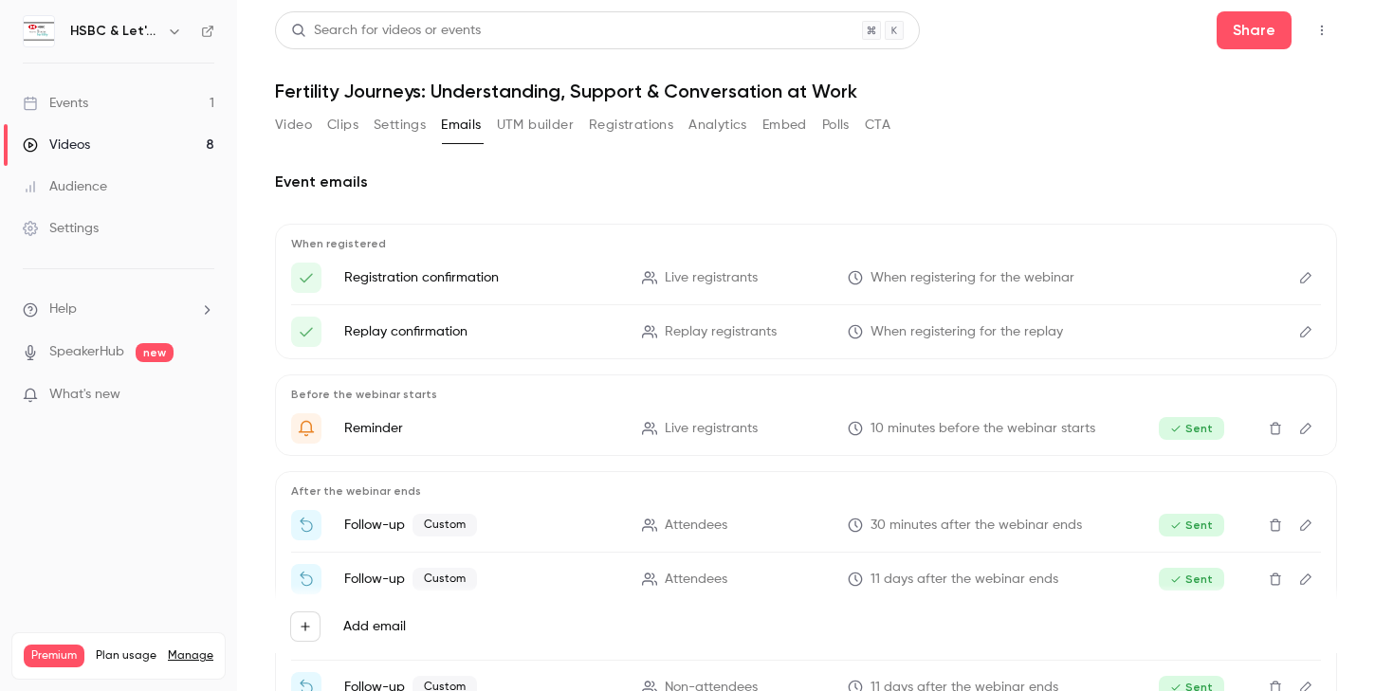
click at [96, 188] on div "Audience" at bounding box center [65, 186] width 84 height 19
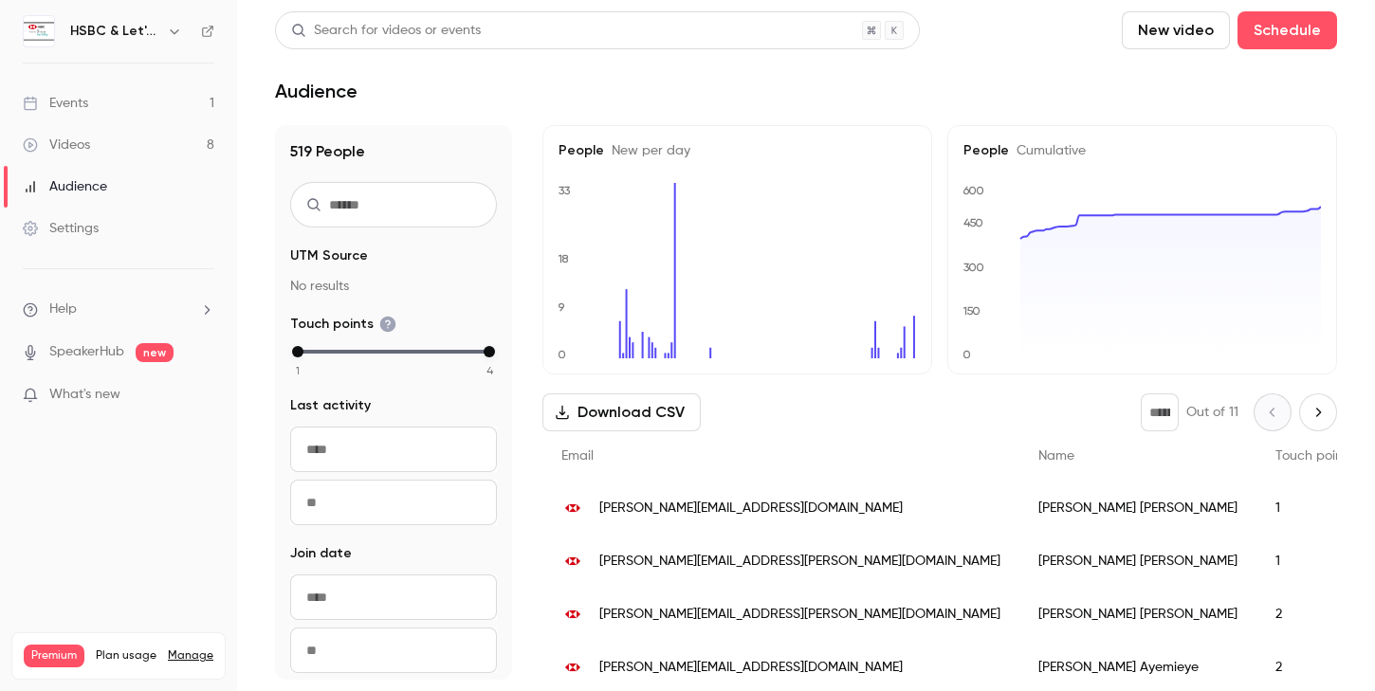
click at [90, 112] on link "Events 1" at bounding box center [118, 103] width 237 height 42
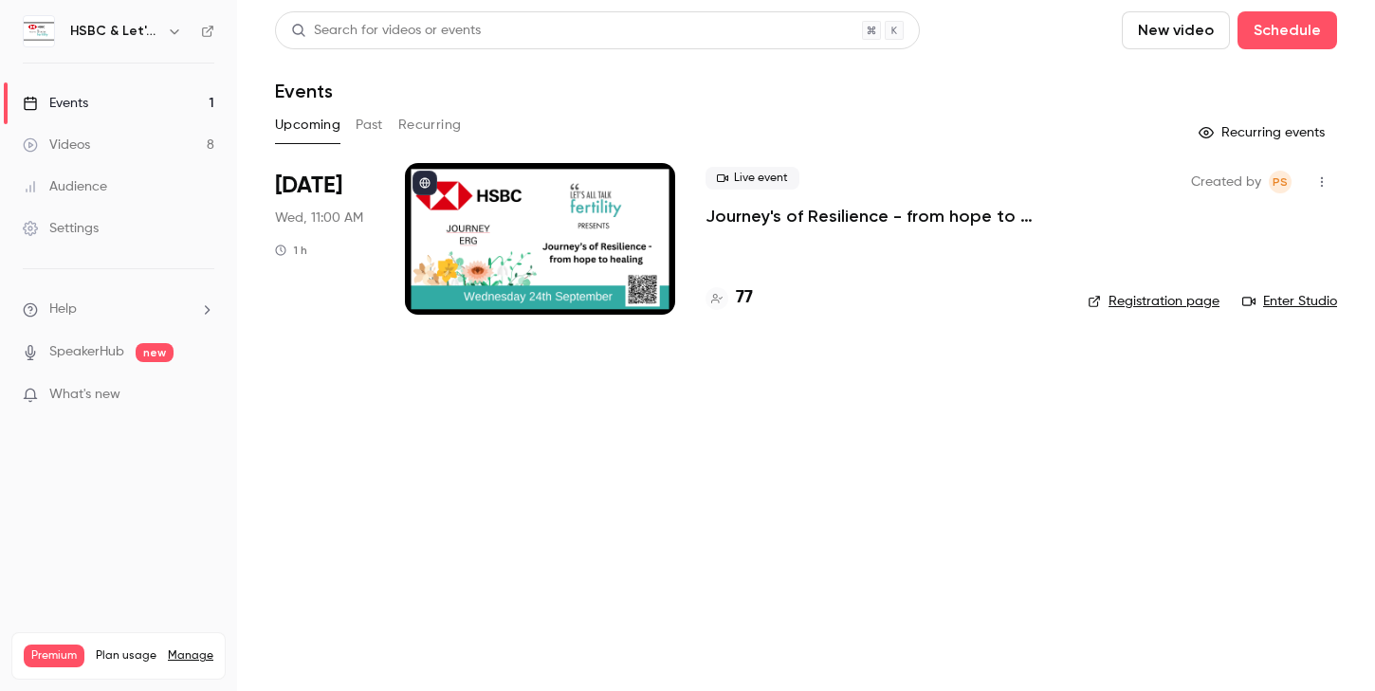
click at [1160, 299] on link "Registration page" at bounding box center [1153, 301] width 132 height 19
click at [59, 229] on div "Settings" at bounding box center [61, 228] width 76 height 19
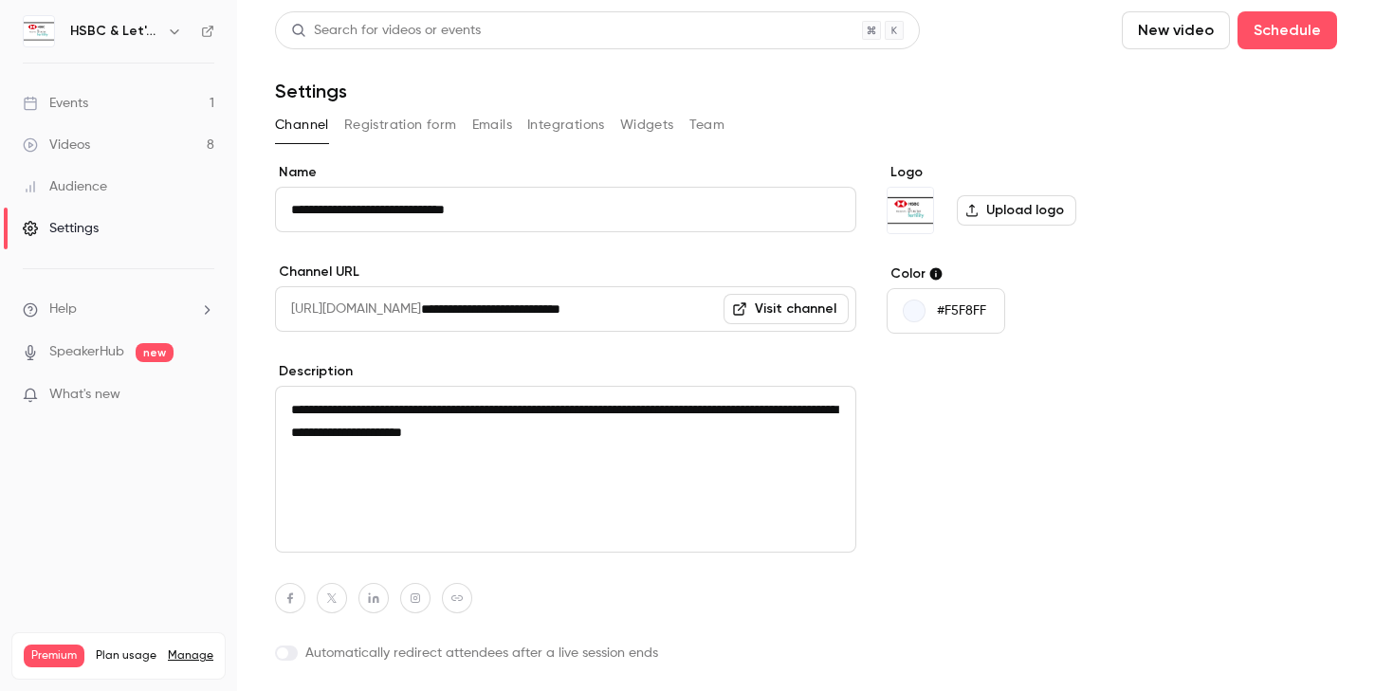
click at [993, 210] on label "Upload logo" at bounding box center [1016, 210] width 119 height 30
click at [0, 0] on input "Upload logo" at bounding box center [0, 0] width 0 height 0
click at [913, 205] on img "Logo" at bounding box center [910, 211] width 46 height 46
click at [123, 35] on h6 "HSBC & Let's All Talk Fertility" at bounding box center [114, 31] width 89 height 19
click at [207, 27] on icon at bounding box center [207, 31] width 11 height 11
